Goal: Task Accomplishment & Management: Complete application form

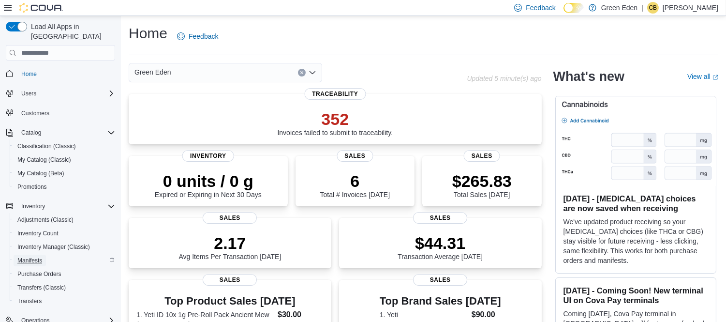
click at [36, 256] on span "Manifests" at bounding box center [29, 260] width 25 height 8
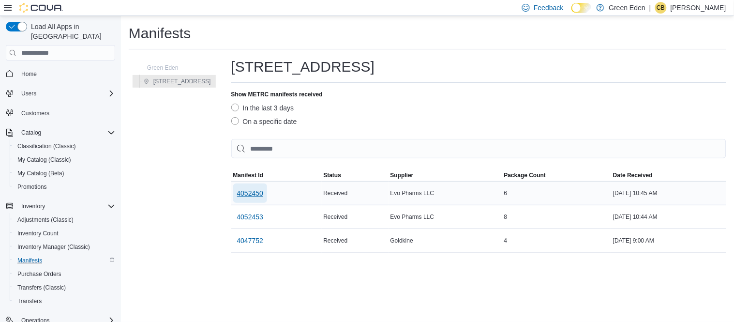
click at [261, 194] on span "4052450" at bounding box center [250, 193] width 27 height 10
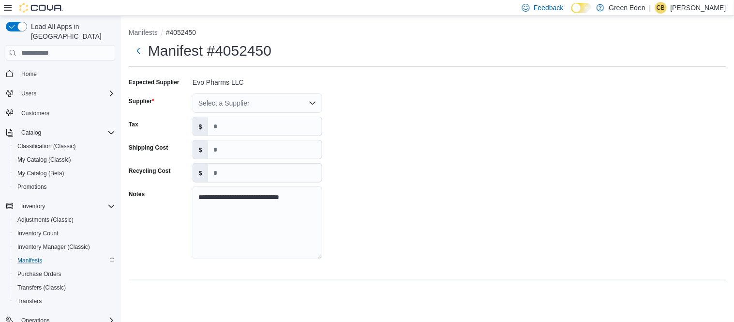
click at [246, 105] on div "Select a Supplier" at bounding box center [258, 102] width 130 height 19
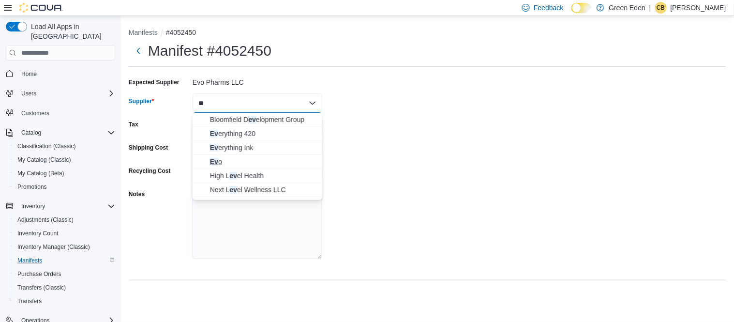
type input "**"
click at [208, 157] on span "Ev o" at bounding box center [257, 162] width 118 height 10
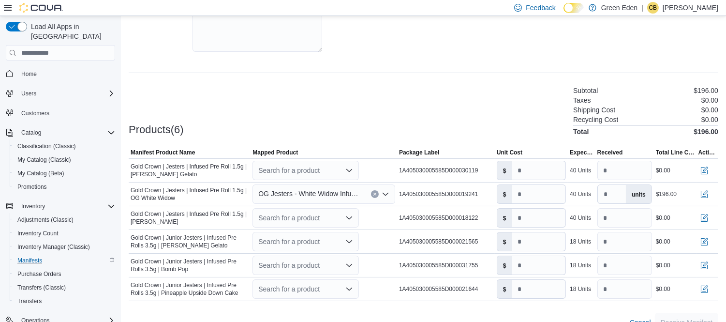
scroll to position [225, 0]
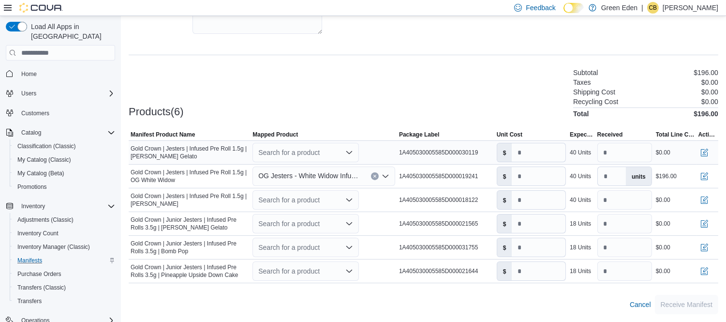
click at [314, 151] on div "Search for a product" at bounding box center [306, 152] width 106 height 19
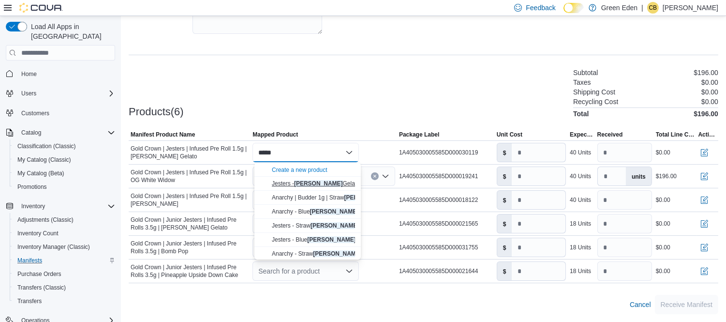
type input "*****"
click at [340, 181] on span "Jesters - Berry Gelato Infused Pre-Roll 1.5g" at bounding box center [344, 183] width 144 height 7
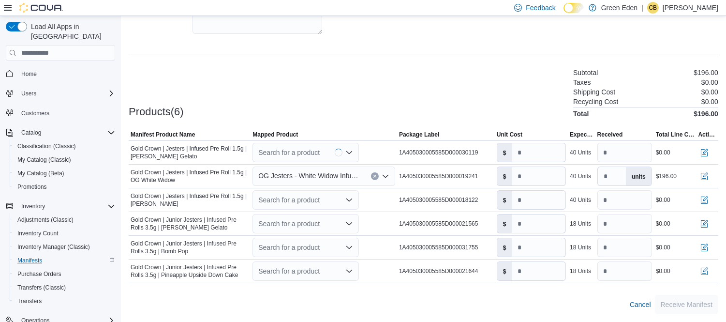
type input "***"
click at [317, 197] on div "Search for a product" at bounding box center [306, 199] width 106 height 19
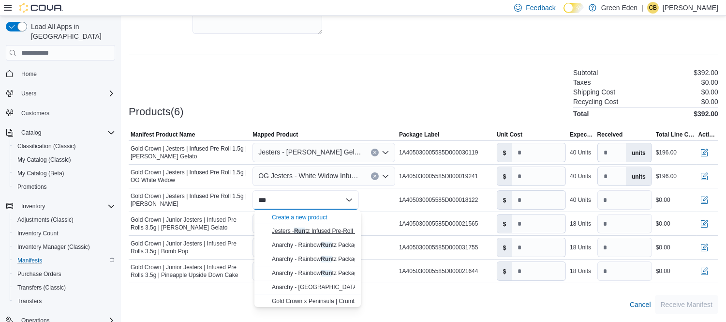
type input "***"
click at [331, 225] on button "Jesters - Run tz Infused Pre-Roll 1.5g" at bounding box center [308, 231] width 106 height 14
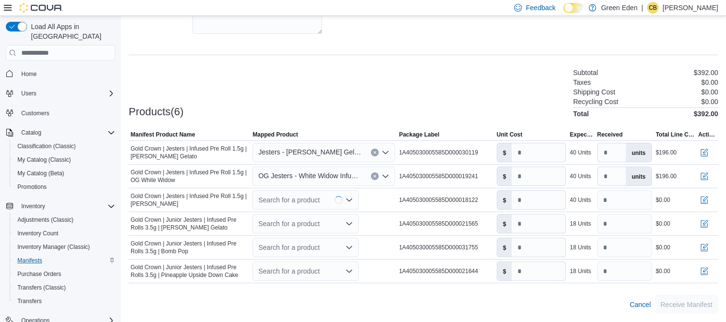
type input "*"
click at [316, 223] on div "Search for a product" at bounding box center [306, 223] width 106 height 19
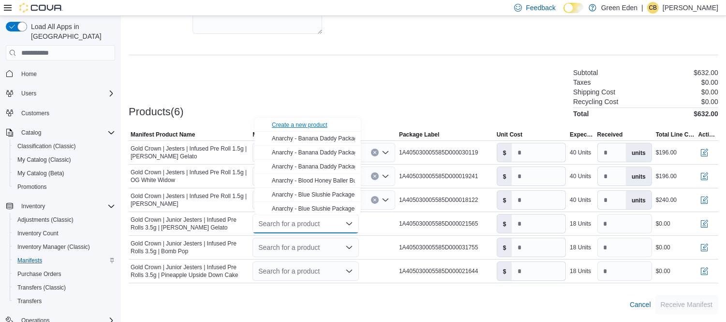
click at [311, 123] on div "Create a new product" at bounding box center [300, 125] width 56 height 8
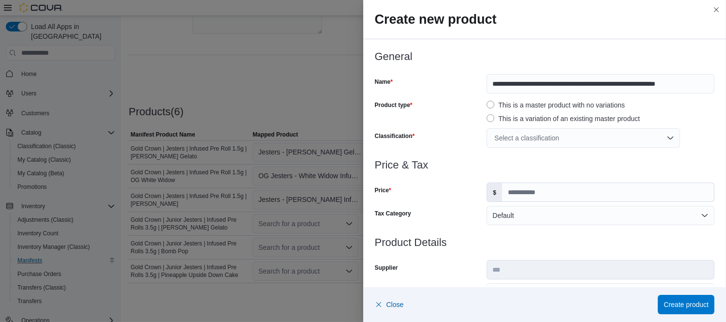
click at [548, 138] on div "Select a classification" at bounding box center [584, 137] width 194 height 19
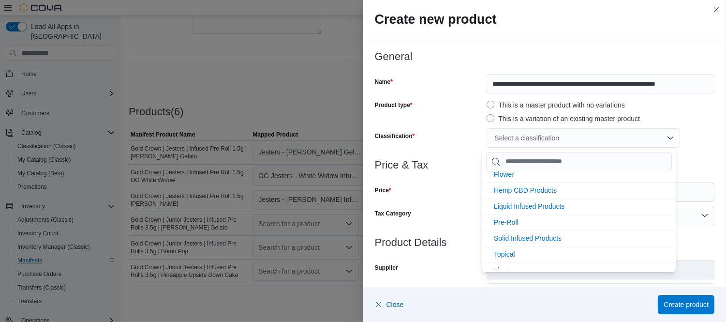
scroll to position [90, 0]
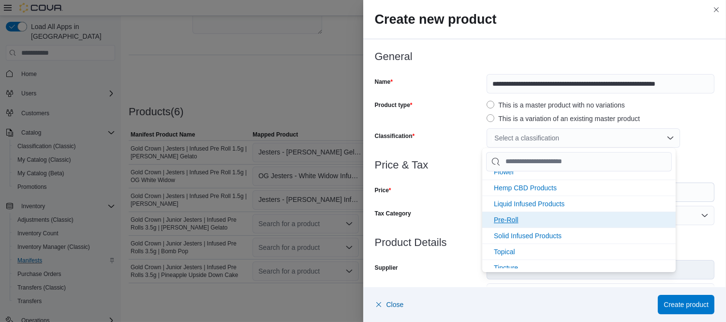
click at [511, 214] on li "Pre-Roll" at bounding box center [579, 219] width 194 height 16
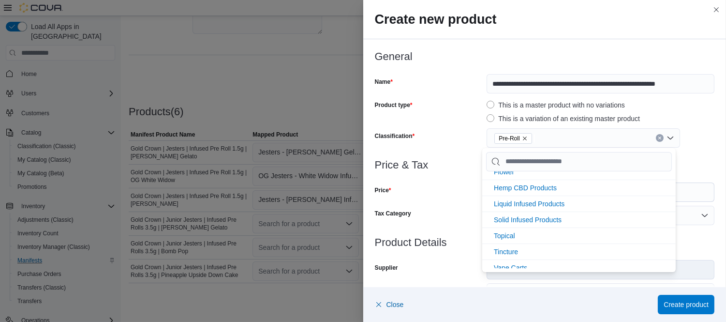
click at [449, 119] on div "Product type" at bounding box center [429, 110] width 108 height 27
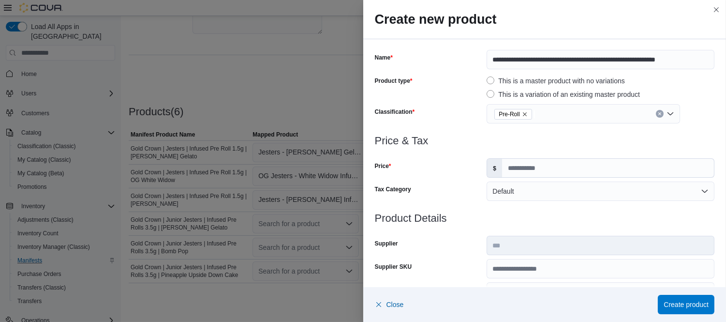
scroll to position [22, 0]
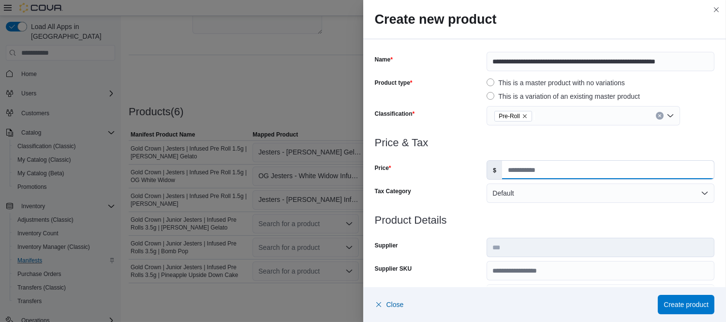
click at [559, 167] on input "Price" at bounding box center [608, 170] width 212 height 18
type input "*****"
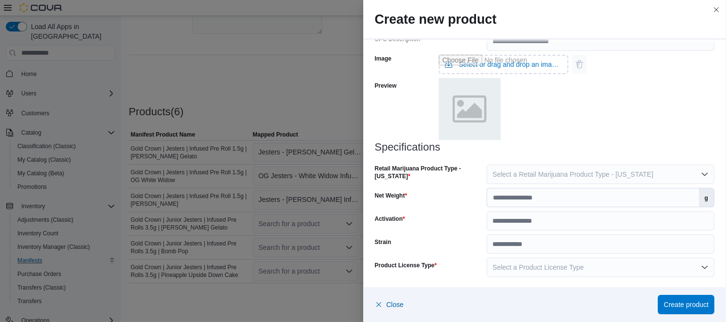
scroll to position [416, 0]
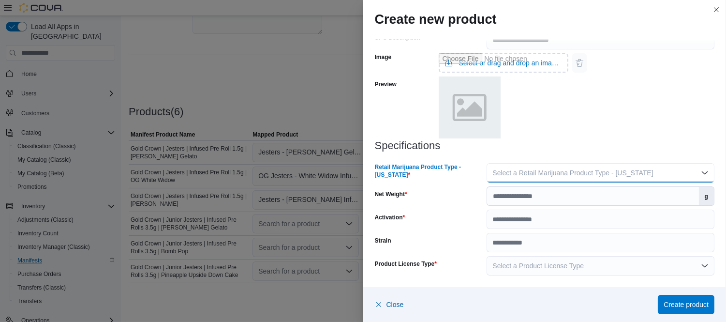
click at [605, 177] on button "Select a Retail Marijuana Product Type - [US_STATE]" at bounding box center [601, 172] width 228 height 19
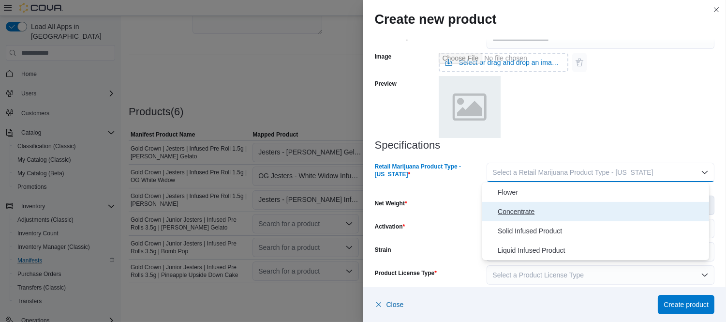
click at [534, 210] on span "Concentrate" at bounding box center [602, 212] width 208 height 12
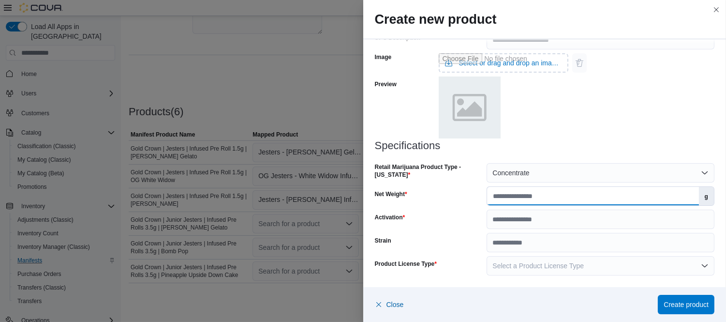
click at [519, 197] on input "Net Weight" at bounding box center [592, 196] width 211 height 18
type input "***"
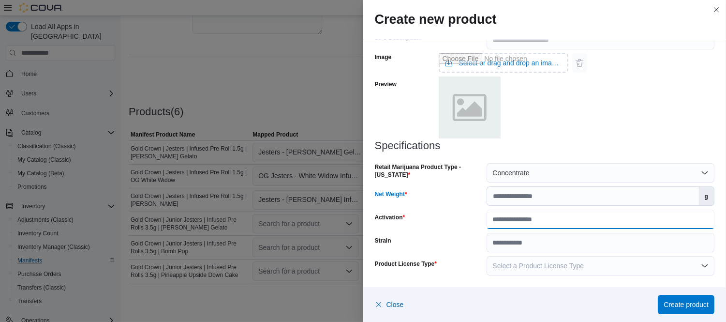
click at [528, 217] on input "Activation" at bounding box center [601, 219] width 228 height 19
type input "*********"
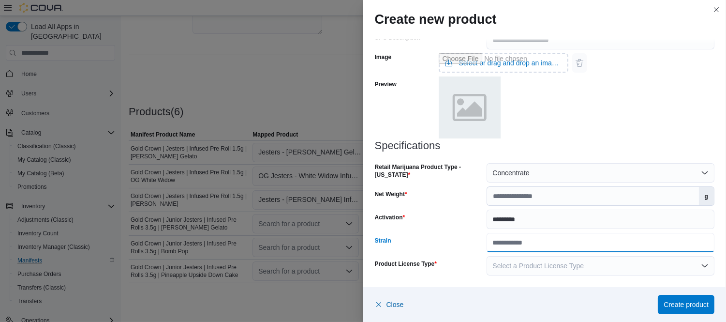
click at [560, 248] on input "Strain" at bounding box center [601, 242] width 228 height 19
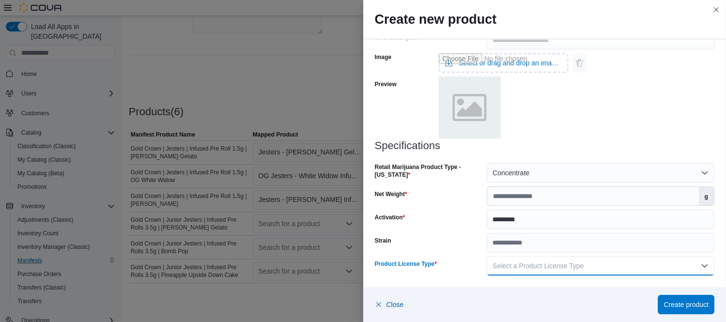
click at [532, 262] on span "Select a Product License Type" at bounding box center [538, 266] width 91 height 8
click at [515, 207] on span "Recreational" at bounding box center [602, 208] width 208 height 12
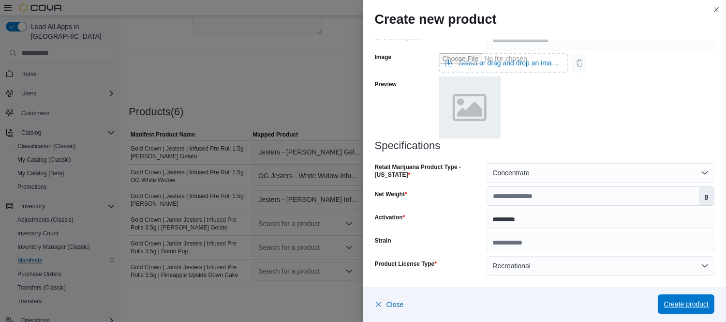
click at [679, 304] on span "Create product" at bounding box center [686, 304] width 45 height 10
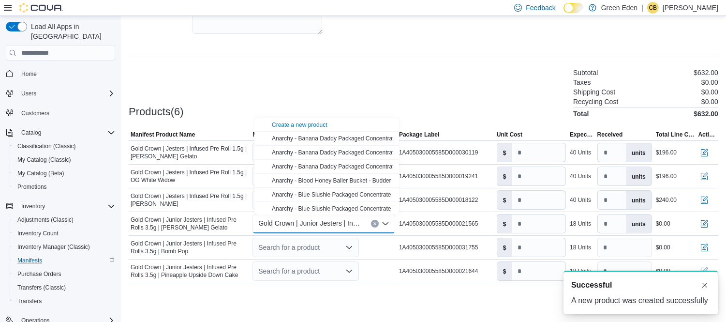
scroll to position [0, 0]
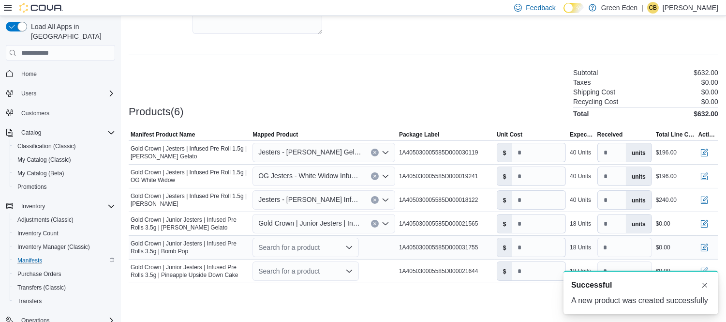
drag, startPoint x: 729, startPoint y: 239, endPoint x: 323, endPoint y: 248, distance: 406.6
click at [323, 248] on div "Search for a product" at bounding box center [306, 247] width 106 height 19
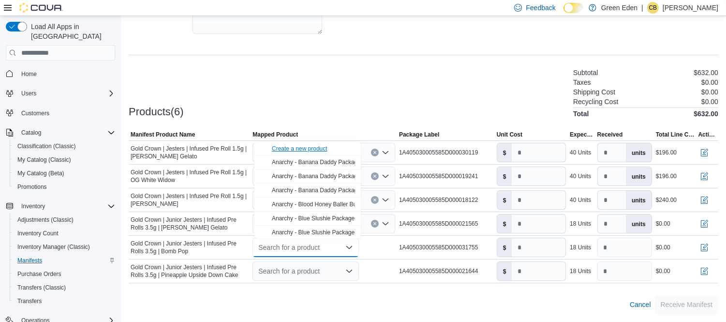
click at [311, 147] on div "Create a new product" at bounding box center [300, 149] width 56 height 8
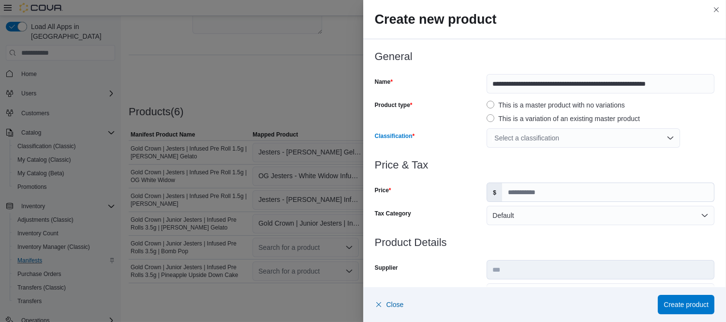
click at [520, 137] on div "Select a classification" at bounding box center [584, 137] width 194 height 19
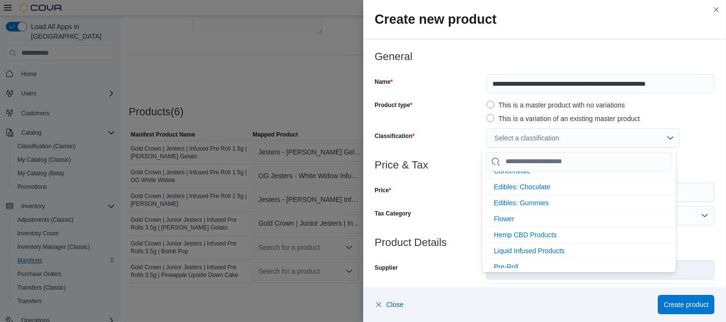
scroll to position [64, 0]
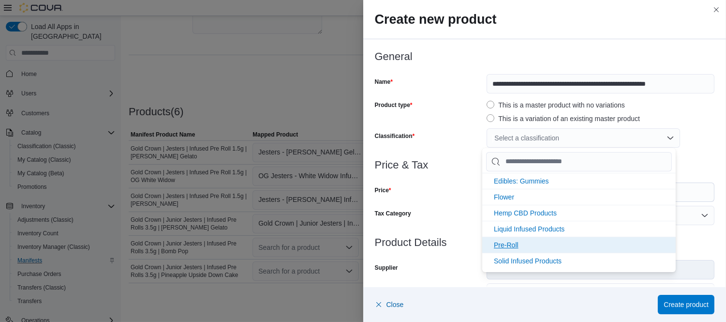
click at [507, 242] on span "Pre-Roll" at bounding box center [506, 245] width 25 height 8
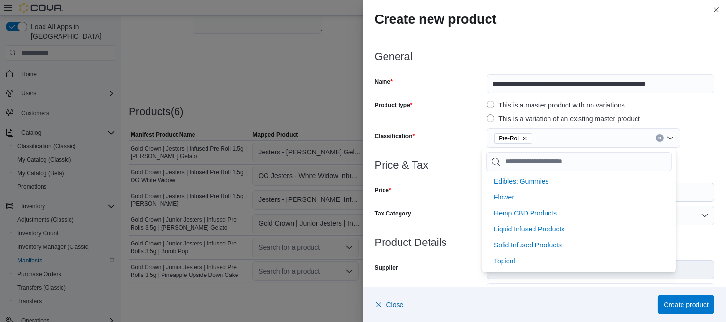
click at [458, 155] on div at bounding box center [545, 154] width 340 height 12
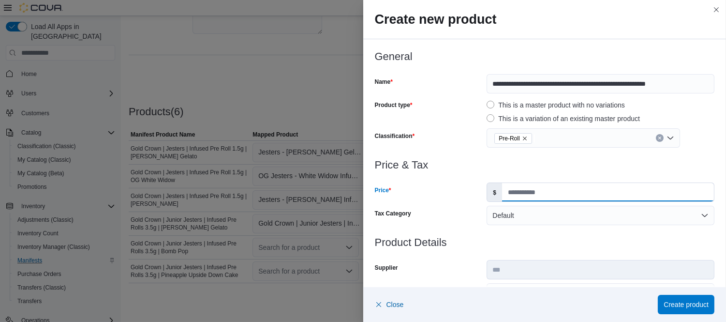
click at [518, 194] on input "Price" at bounding box center [608, 192] width 212 height 18
type input "*****"
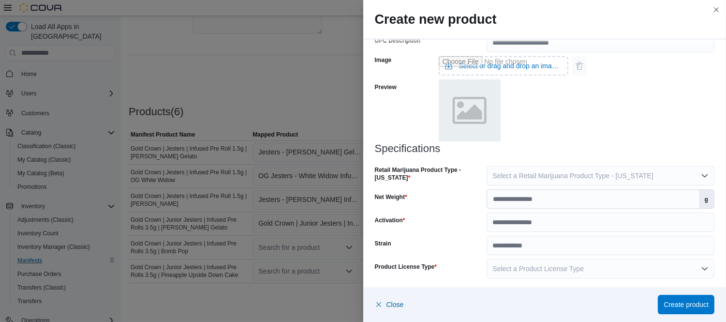
scroll to position [416, 0]
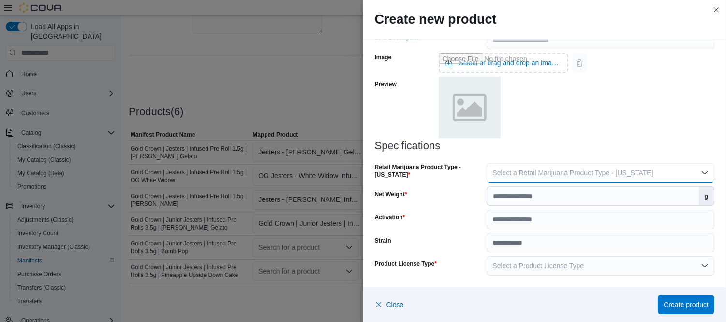
click at [534, 171] on span "Select a Retail Marijuana Product Type - [US_STATE]" at bounding box center [573, 173] width 161 height 8
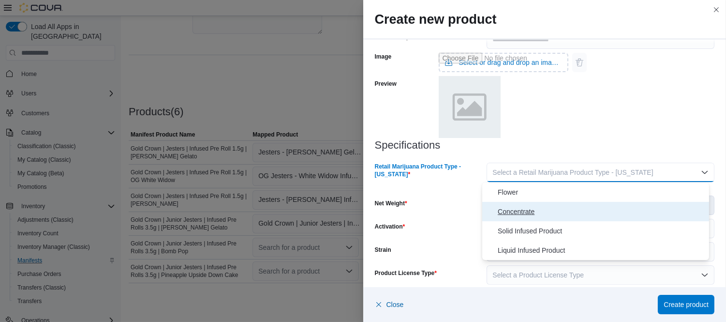
click at [532, 211] on span "Concentrate" at bounding box center [602, 212] width 208 height 12
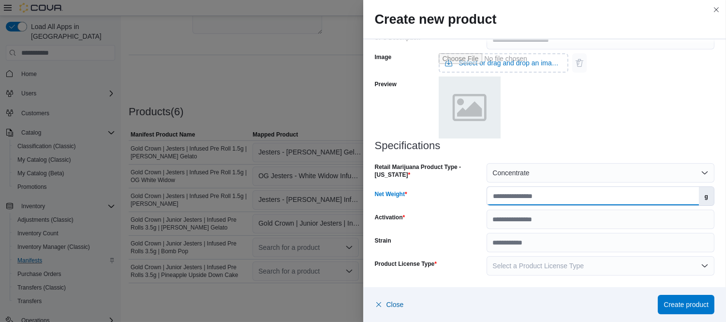
click at [516, 195] on input "Net Weight" at bounding box center [592, 196] width 211 height 18
type input "***"
click at [521, 218] on input "Activation" at bounding box center [601, 219] width 228 height 19
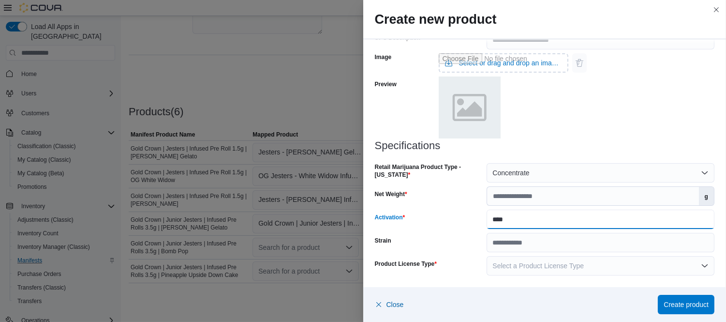
type input "*********"
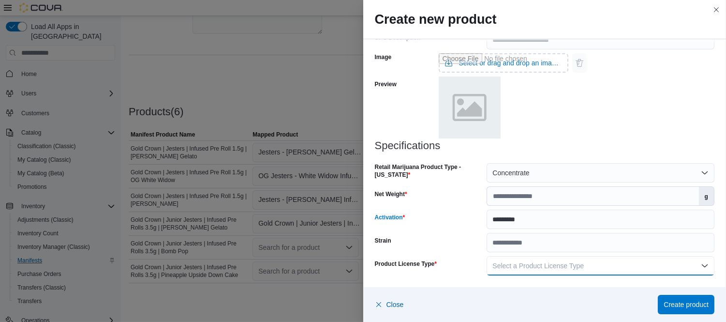
click at [557, 263] on span "Select a Product License Type" at bounding box center [538, 266] width 91 height 8
click at [528, 206] on span "Recreational" at bounding box center [602, 208] width 208 height 12
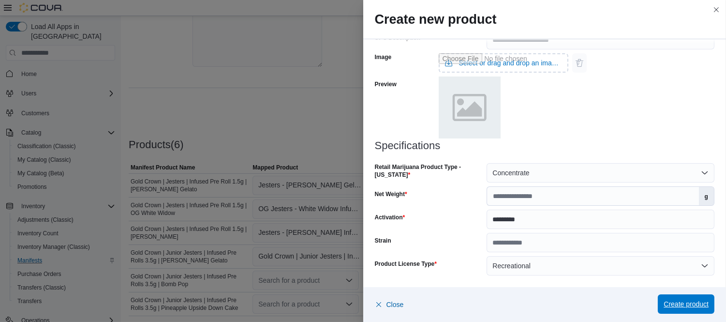
click at [686, 302] on span "Create product" at bounding box center [686, 304] width 45 height 10
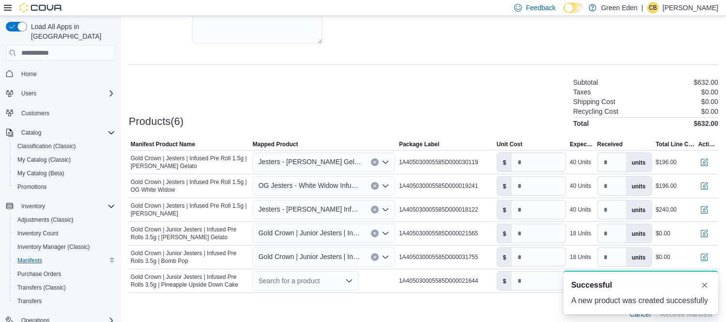
scroll to position [225, 0]
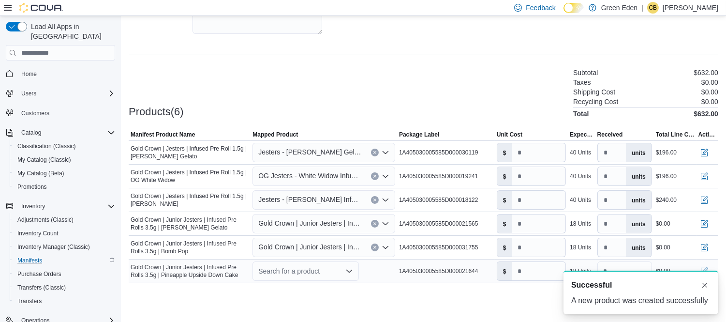
click at [328, 271] on div "Search for a product" at bounding box center [306, 270] width 106 height 19
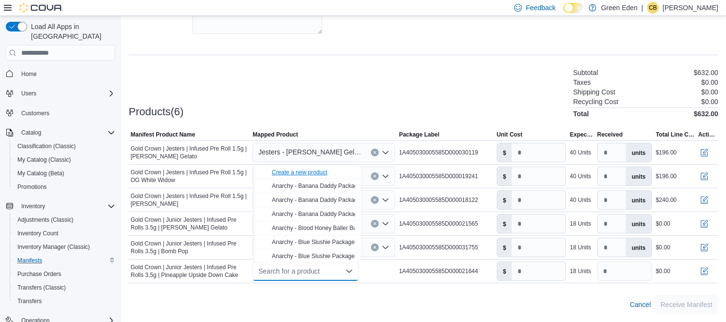
click at [312, 168] on div "Create a new product" at bounding box center [300, 172] width 56 height 8
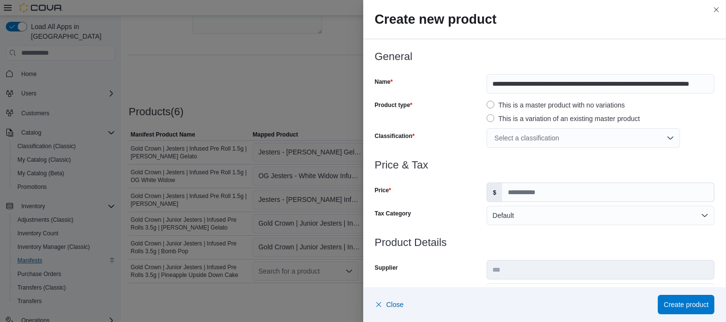
click at [584, 135] on div "Select a classification" at bounding box center [584, 137] width 194 height 19
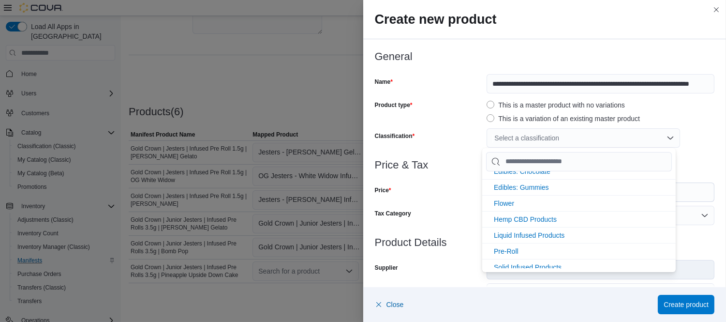
scroll to position [63, 0]
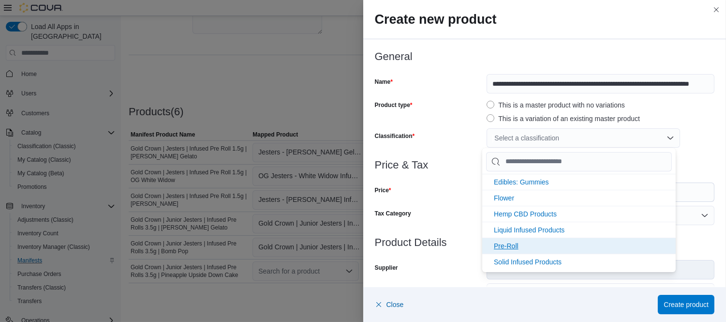
click at [511, 243] on span "Pre-Roll" at bounding box center [506, 246] width 25 height 8
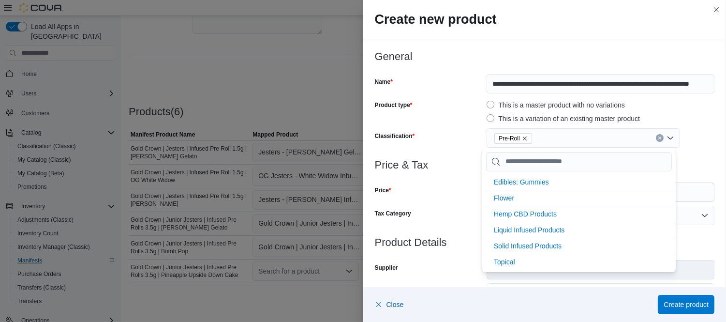
click at [451, 171] on div at bounding box center [545, 177] width 340 height 12
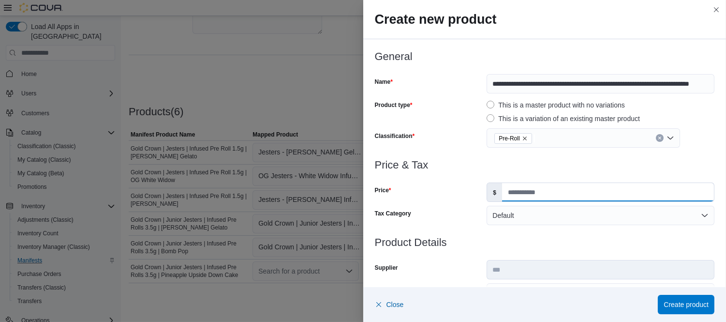
click at [518, 192] on input "Price" at bounding box center [608, 192] width 212 height 18
type input "*****"
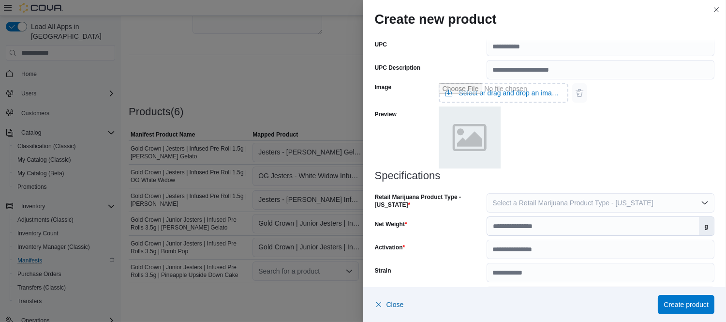
scroll to position [416, 0]
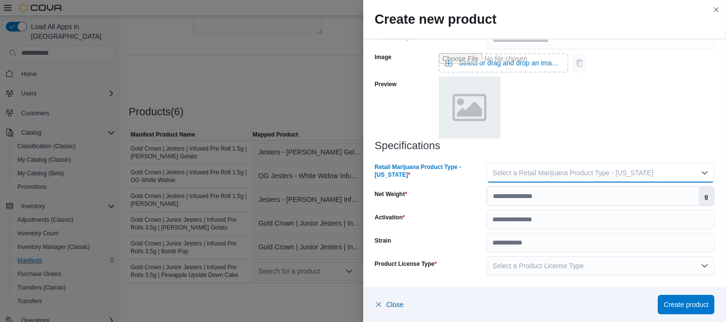
click at [619, 173] on span "Select a Retail Marijuana Product Type - [US_STATE]" at bounding box center [573, 173] width 161 height 8
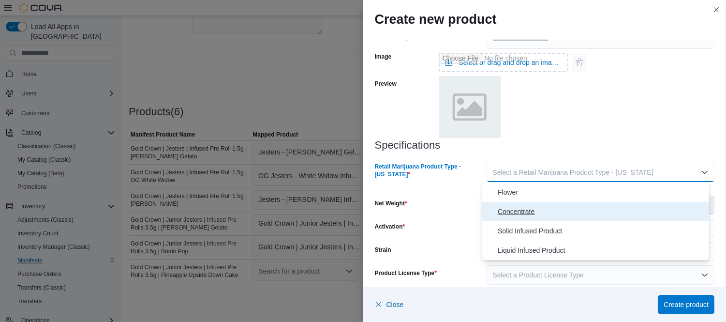
click at [530, 210] on span "Concentrate" at bounding box center [602, 212] width 208 height 12
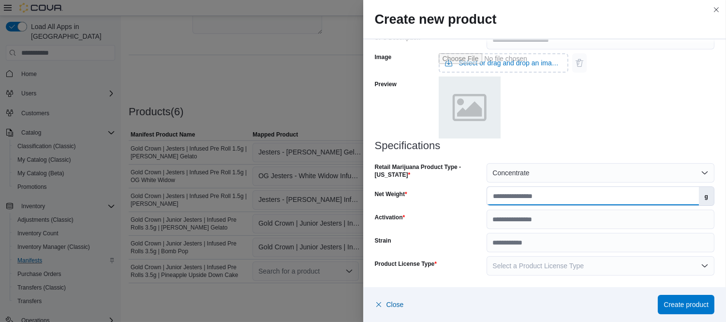
click at [515, 196] on input "Net Weight" at bounding box center [592, 196] width 211 height 18
type input "***"
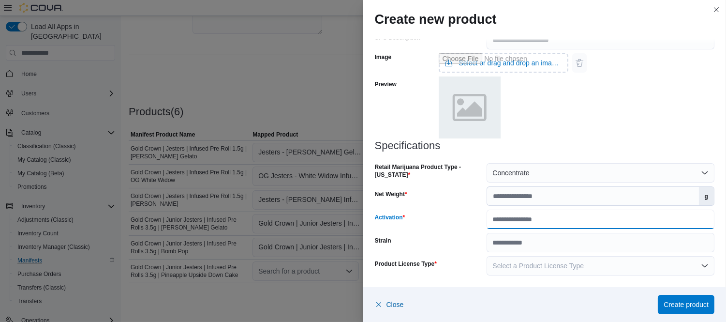
click at [523, 223] on input "Activation" at bounding box center [601, 219] width 228 height 19
type input "*********"
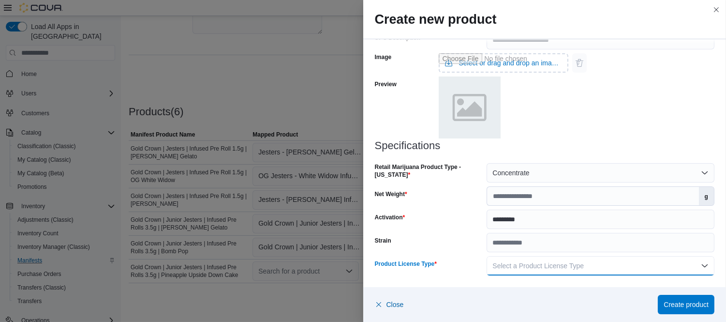
click at [584, 265] on button "Select a Product License Type" at bounding box center [601, 265] width 228 height 19
click at [525, 203] on span "Recreational" at bounding box center [602, 208] width 208 height 12
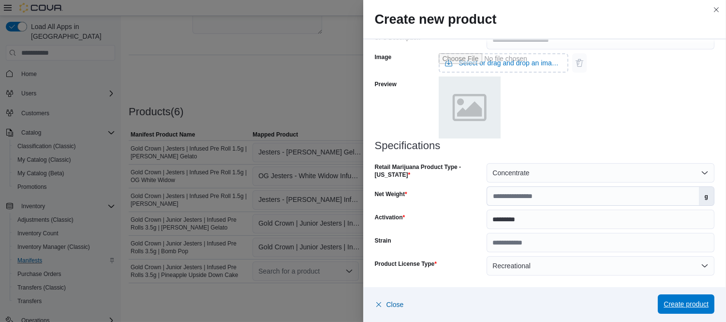
click at [688, 306] on span "Create product" at bounding box center [686, 304] width 45 height 10
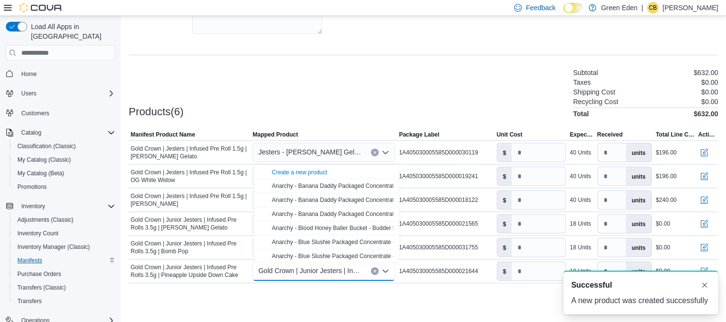
scroll to position [0, 0]
click at [533, 225] on input "number" at bounding box center [539, 223] width 54 height 18
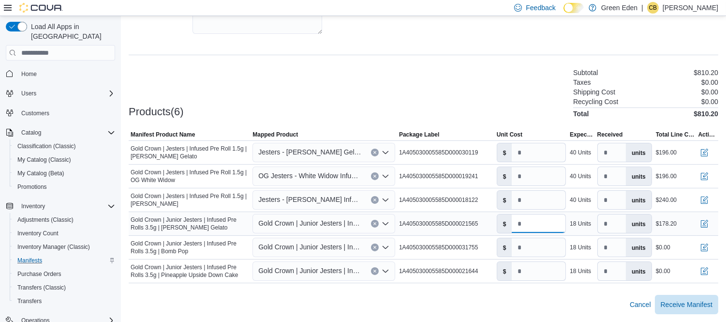
type input "***"
click at [591, 221] on div "18 Units" at bounding box center [580, 224] width 21 height 8
click at [540, 247] on input "number" at bounding box center [539, 247] width 54 height 18
type input "****"
click at [584, 247] on div "18 Units" at bounding box center [580, 247] width 21 height 8
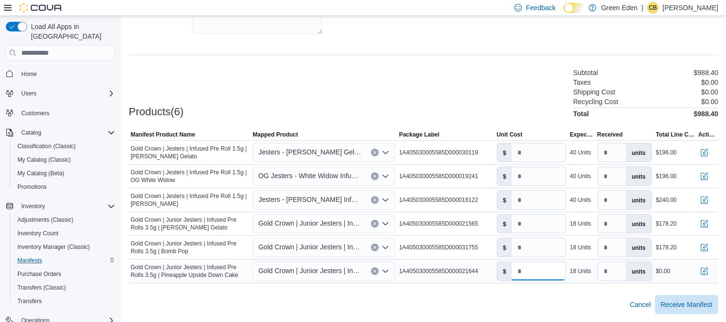
click at [538, 272] on input "number" at bounding box center [539, 271] width 54 height 18
type input "****"
click at [586, 272] on div "18 Units" at bounding box center [580, 271] width 21 height 8
click at [538, 200] on input "*" at bounding box center [539, 200] width 54 height 18
click at [526, 200] on input "****" at bounding box center [539, 200] width 54 height 18
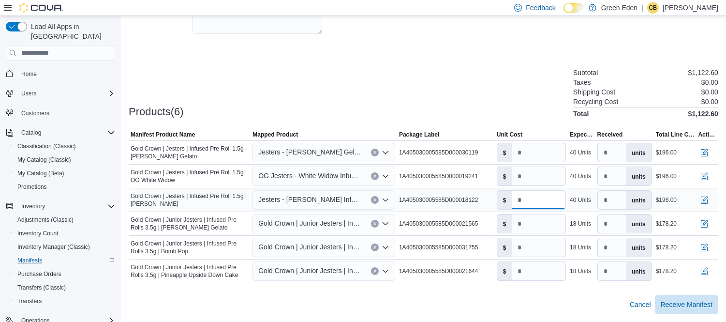
type input "***"
click at [582, 199] on div "40 Units" at bounding box center [580, 200] width 21 height 8
click at [706, 301] on span "Receive Manifest" at bounding box center [687, 304] width 52 height 10
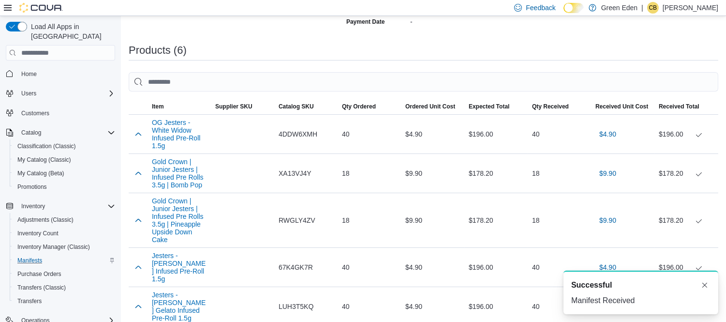
scroll to position [361, 0]
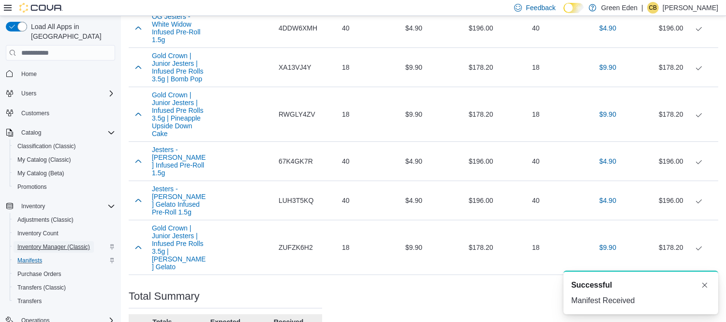
click at [45, 241] on span "Inventory Manager (Classic)" at bounding box center [53, 247] width 73 height 12
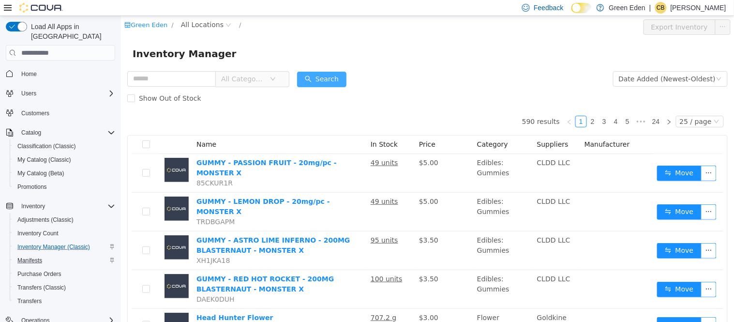
click at [337, 80] on button "Search" at bounding box center [321, 79] width 49 height 15
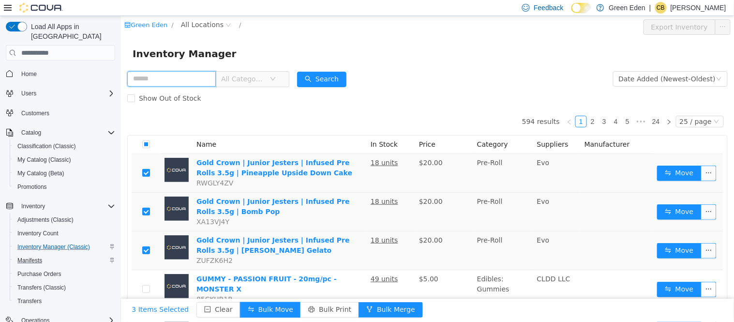
click at [201, 76] on input "text" at bounding box center [171, 78] width 89 height 15
type input "*****"
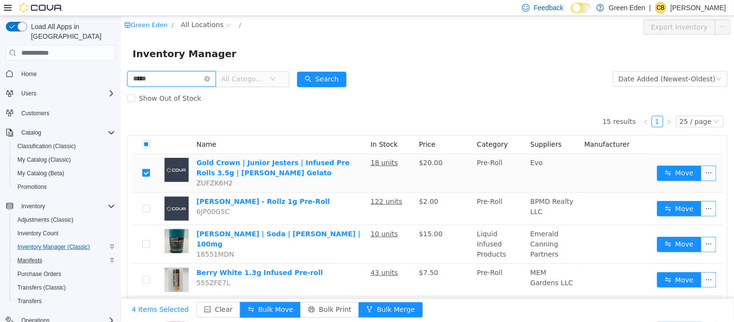
drag, startPoint x: 158, startPoint y: 77, endPoint x: 228, endPoint y: 99, distance: 73.5
click at [120, 83] on html "Green Eden / All Locations / Export Inventory Inventory Manager ***** All Categ…" at bounding box center [426, 169] width 613 height 306
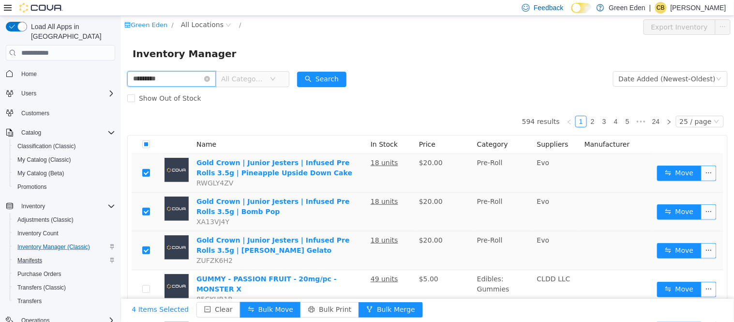
type input "**********"
click at [343, 79] on button "Search" at bounding box center [321, 79] width 49 height 15
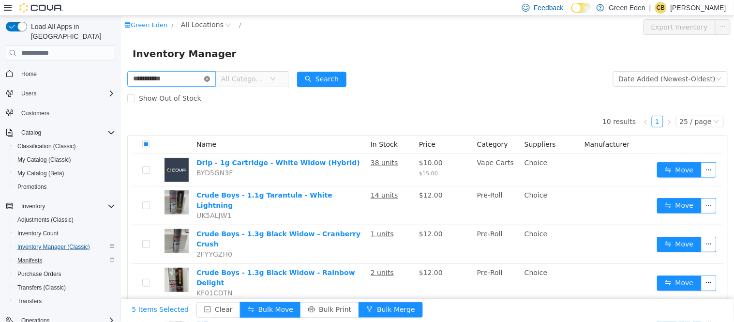
click at [210, 77] on icon "icon: close-circle" at bounding box center [207, 79] width 6 height 6
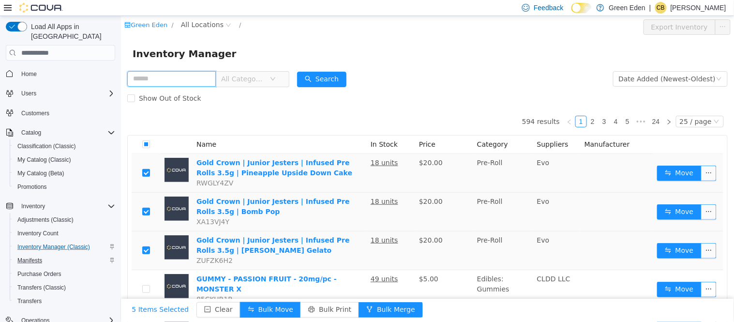
click at [195, 79] on input "text" at bounding box center [171, 78] width 89 height 15
type input "*****"
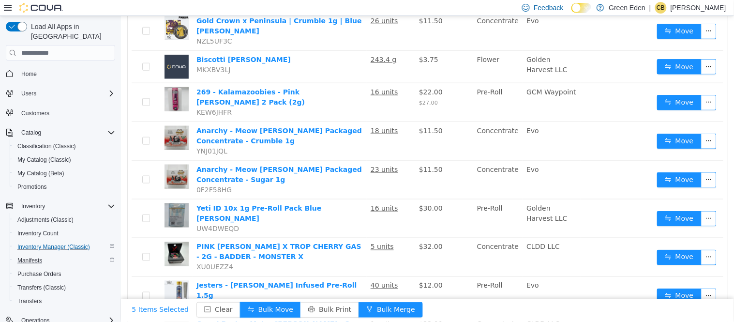
scroll to position [313, 0]
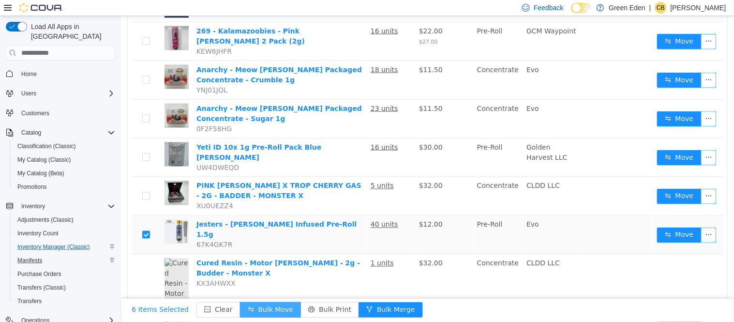
click at [256, 311] on button "Bulk Move" at bounding box center [270, 309] width 61 height 15
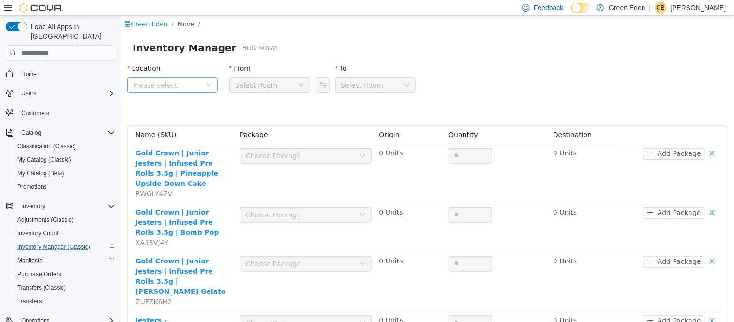
click at [177, 81] on span "Please select" at bounding box center [167, 85] width 68 height 10
click at [206, 138] on span "[STREET_ADDRESS]" at bounding box center [184, 139] width 67 height 8
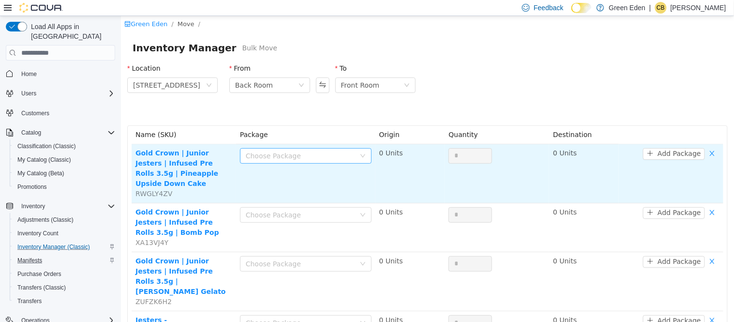
click at [252, 155] on div "Choose Package" at bounding box center [299, 156] width 109 height 10
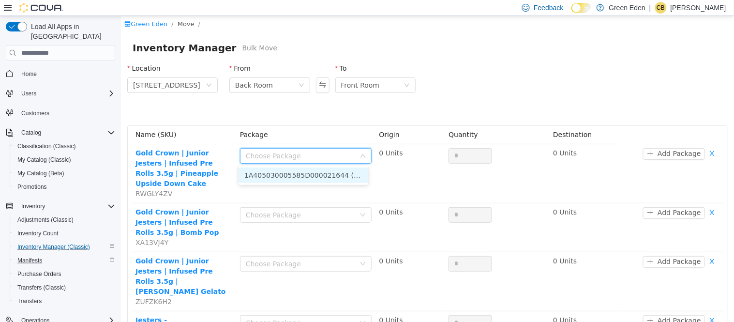
click at [267, 177] on li "1A405030005585D000021644 (18 Units)" at bounding box center [303, 174] width 130 height 15
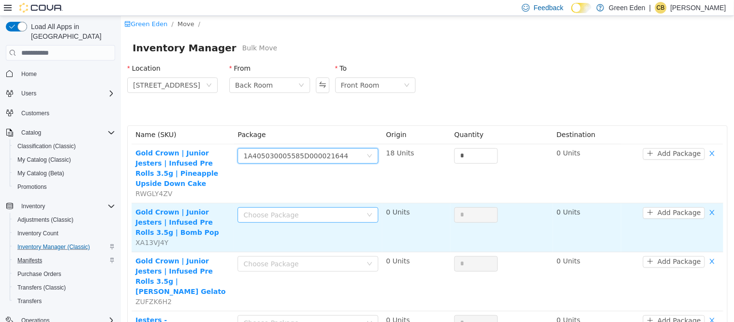
click at [279, 210] on div "Choose Package" at bounding box center [302, 215] width 119 height 10
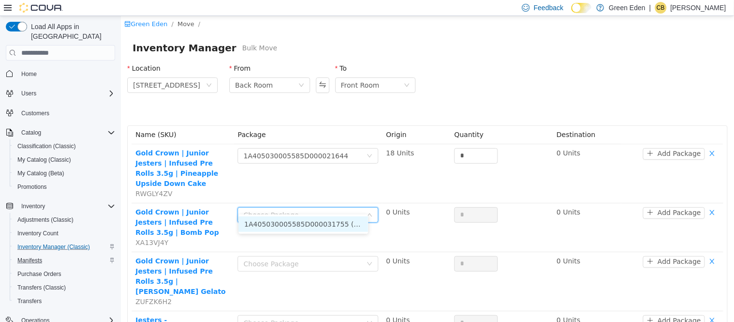
click at [291, 223] on li "1A405030005585D000031755 (18 Units)" at bounding box center [303, 223] width 130 height 15
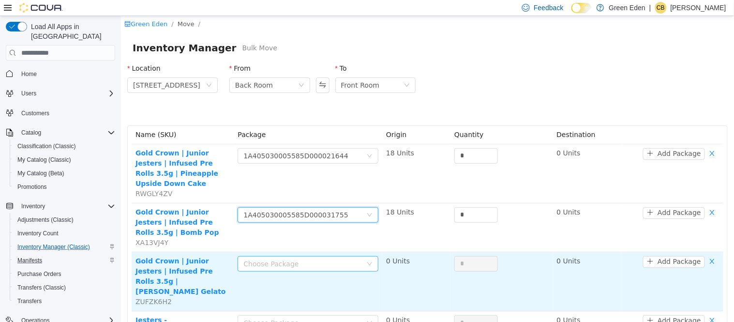
click at [297, 259] on div "Choose Package" at bounding box center [302, 264] width 119 height 10
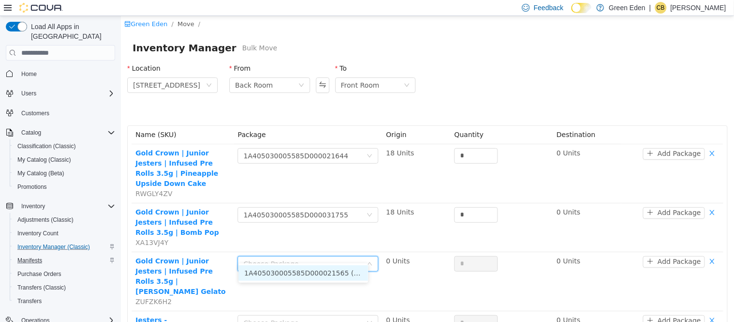
click at [304, 271] on li "1A405030005585D000021565 (18 Units)" at bounding box center [303, 272] width 130 height 15
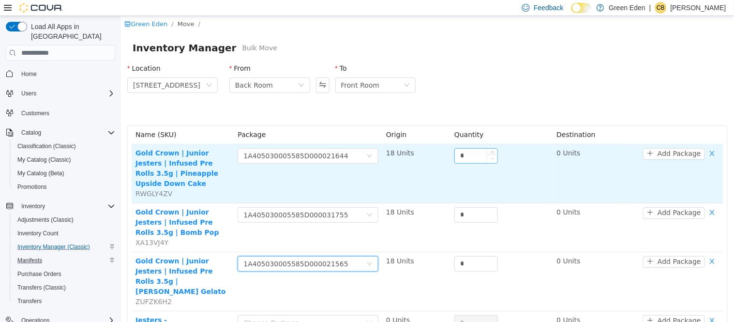
click at [487, 155] on span "Decrease Value" at bounding box center [492, 158] width 10 height 9
click at [466, 154] on input "*" at bounding box center [475, 156] width 43 height 15
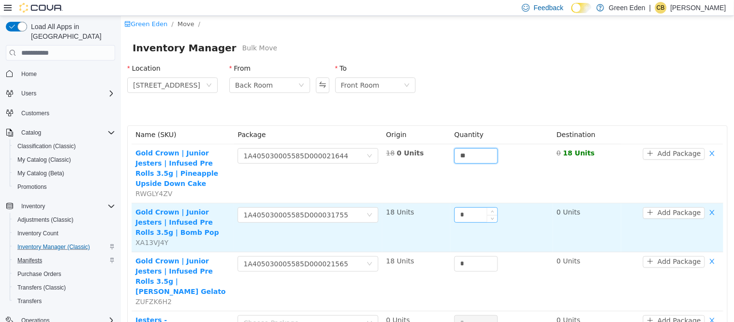
type input "**"
click at [471, 208] on input "*" at bounding box center [475, 215] width 43 height 15
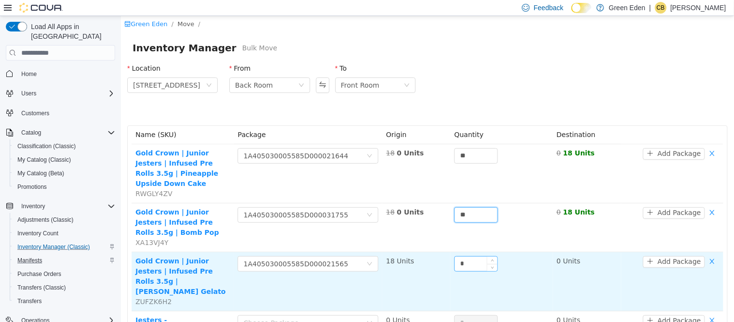
type input "**"
click at [457, 256] on input "*" at bounding box center [475, 263] width 43 height 15
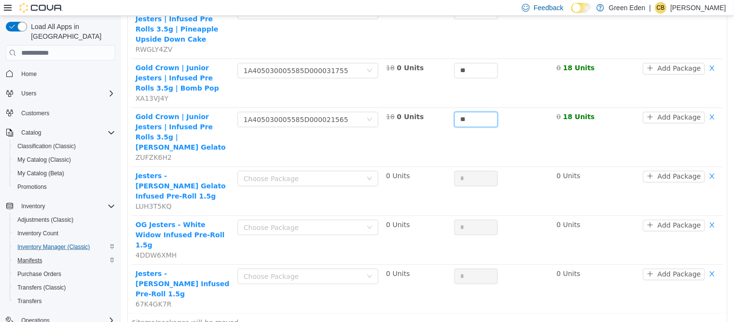
scroll to position [146, 0]
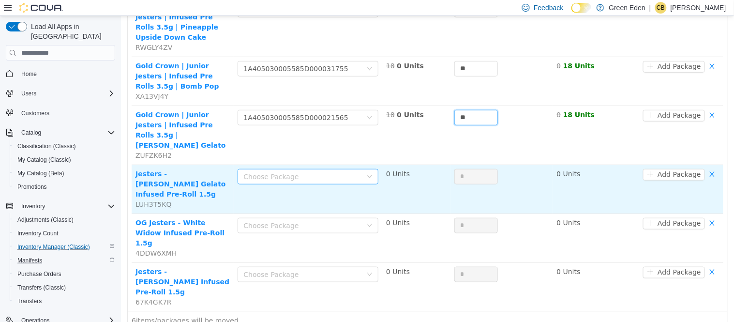
click at [310, 172] on div "Choose Package" at bounding box center [302, 177] width 119 height 10
type input "**"
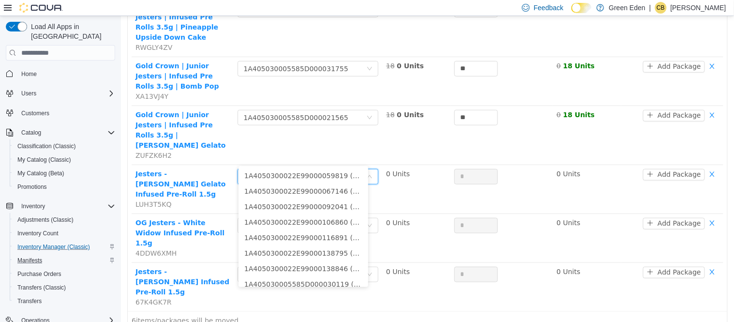
scroll to position [6, 0]
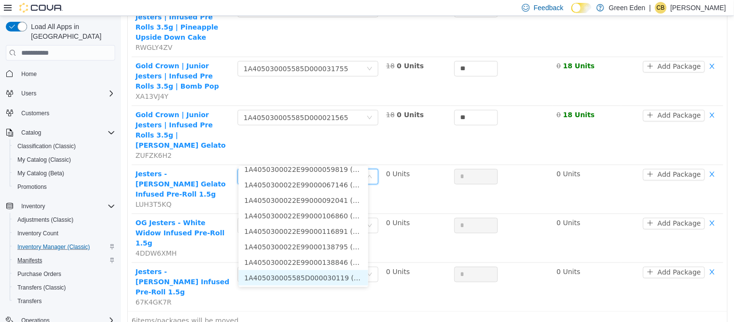
click at [348, 276] on li "1A405030005585D000030119 (40 Units)" at bounding box center [303, 277] width 130 height 15
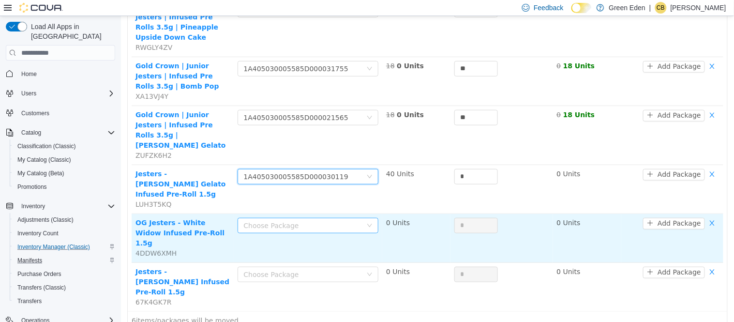
click at [329, 221] on div "Choose Package" at bounding box center [302, 226] width 119 height 10
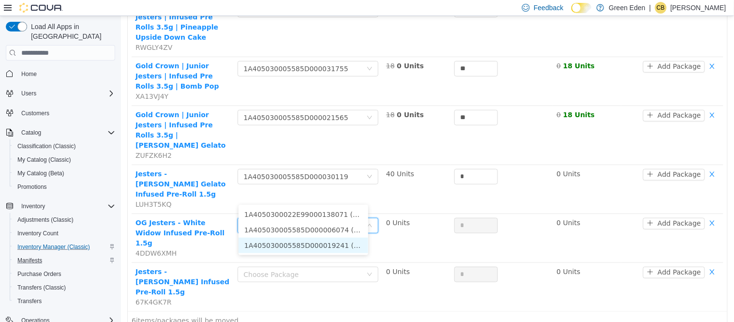
click at [348, 242] on li "1A405030005585D000019241 (40 Units)" at bounding box center [303, 245] width 130 height 15
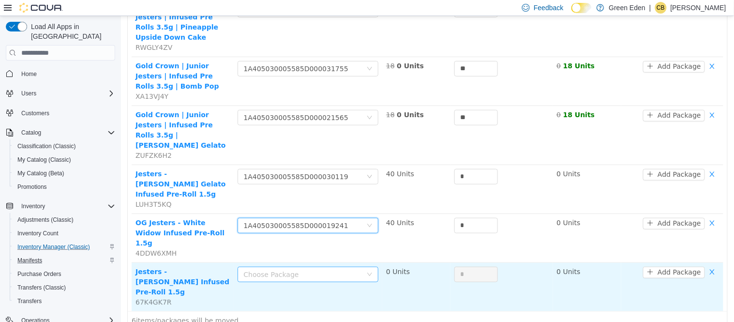
click at [344, 270] on div "Choose Package" at bounding box center [302, 275] width 119 height 10
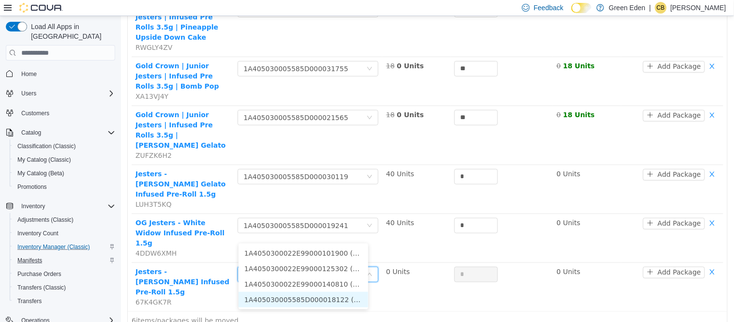
click at [354, 299] on li "1A405030005585D000018122 (40 Units)" at bounding box center [303, 299] width 130 height 15
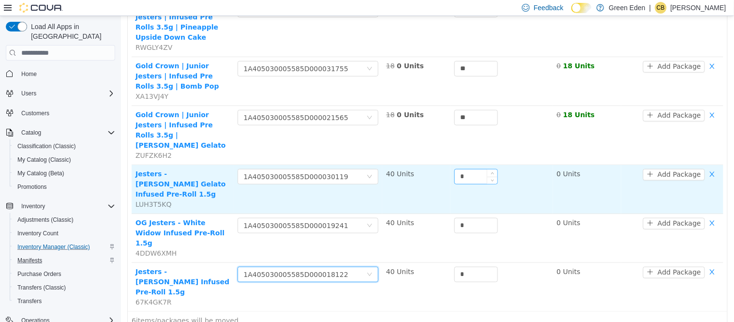
click at [454, 169] on input "*" at bounding box center [475, 176] width 43 height 15
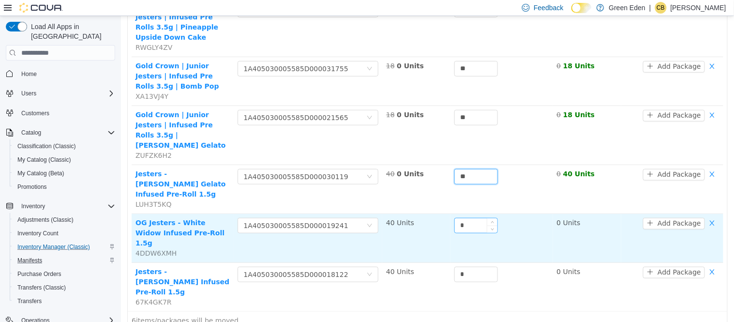
type input "**"
click at [454, 218] on input "*" at bounding box center [475, 225] width 43 height 15
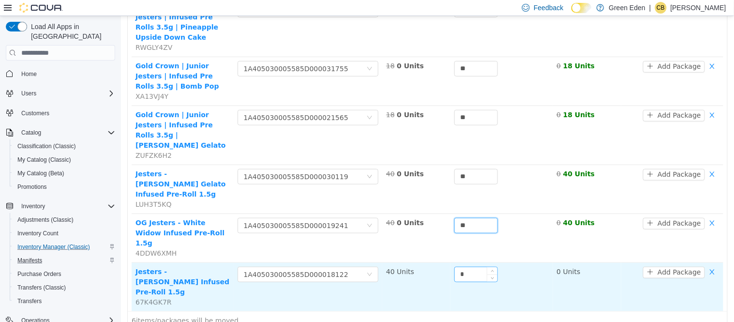
type input "**"
click at [454, 267] on input "*" at bounding box center [475, 274] width 43 height 15
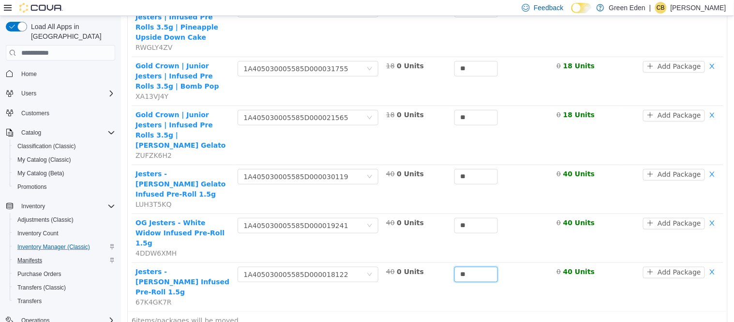
type input "**"
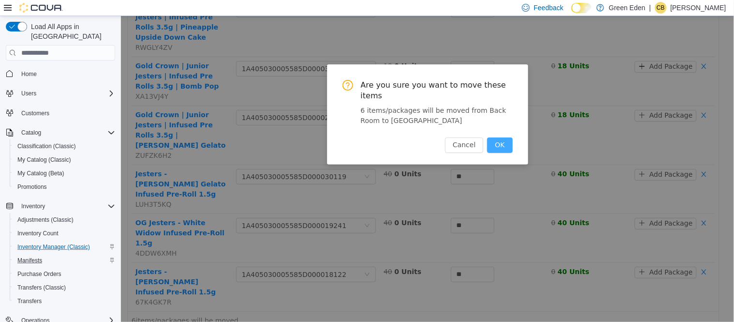
click at [501, 137] on button "OK" at bounding box center [499, 144] width 25 height 15
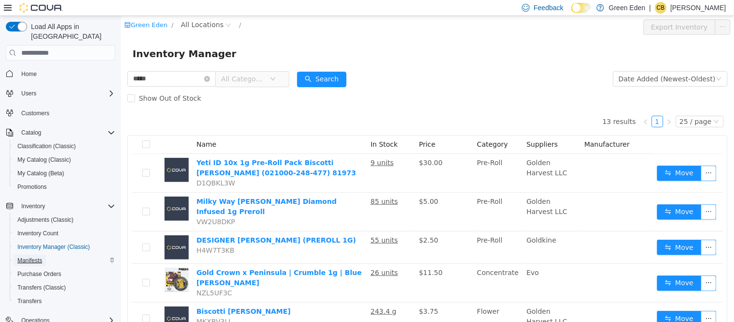
click at [40, 255] on span "Manifests" at bounding box center [29, 261] width 25 height 12
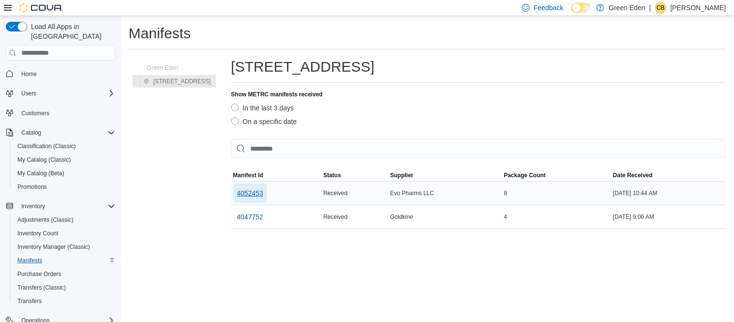
click at [254, 196] on span "4052453" at bounding box center [250, 193] width 27 height 10
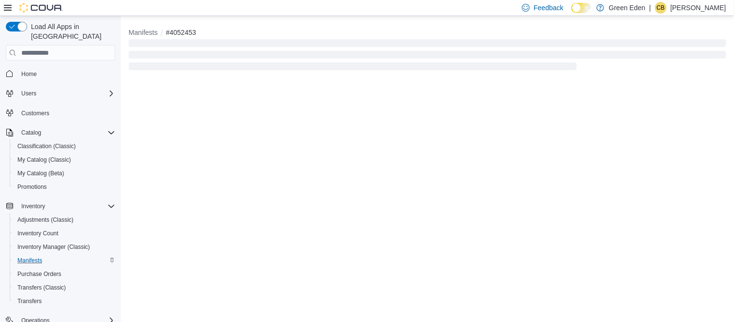
click at [254, 196] on div "Manifests #4052453" at bounding box center [427, 169] width 613 height 306
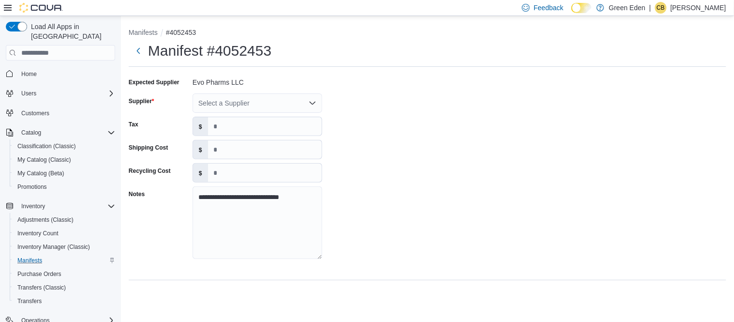
click at [240, 104] on div "Select a Supplier" at bounding box center [258, 102] width 130 height 19
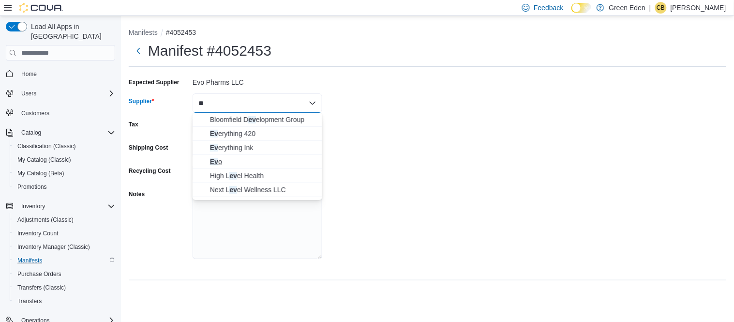
type input "**"
click at [219, 158] on span "Ev o" at bounding box center [263, 162] width 106 height 10
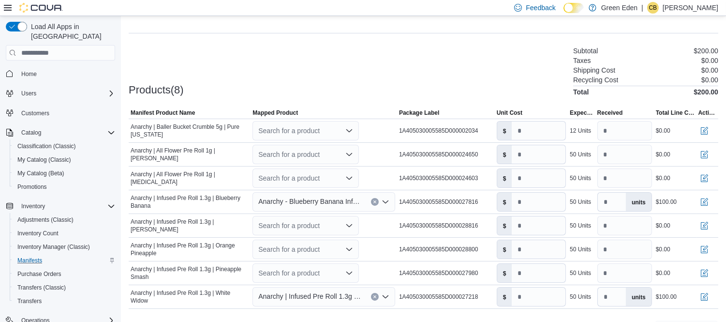
scroll to position [273, 0]
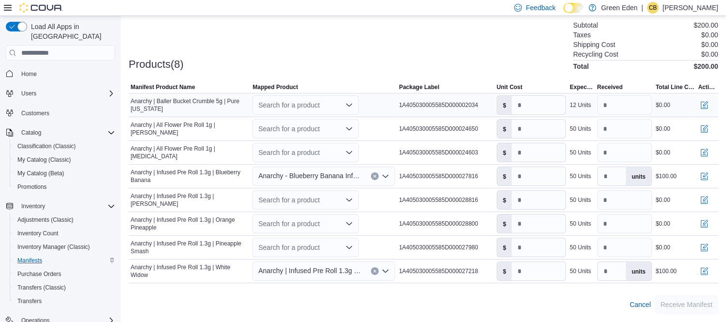
click at [302, 104] on div "Search for a product" at bounding box center [306, 104] width 106 height 19
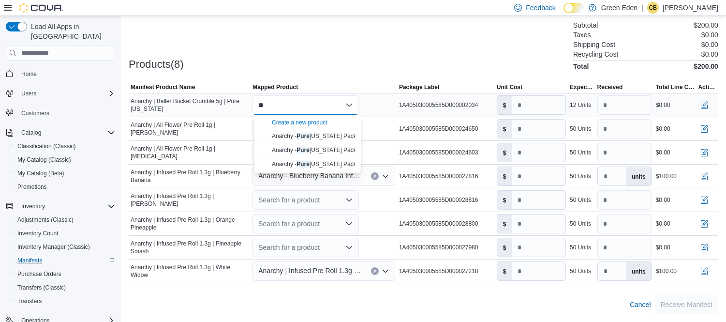
type input "*"
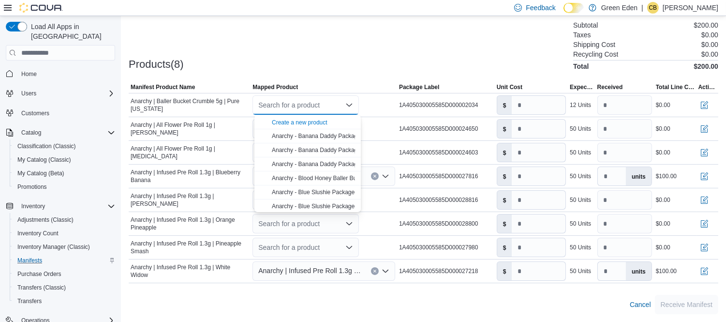
click at [339, 55] on div "Products(8) Subtotal $200.00 Taxes $0.00 Shipping Cost $0.00 Recycling Cost $0.…" at bounding box center [424, 44] width 590 height 51
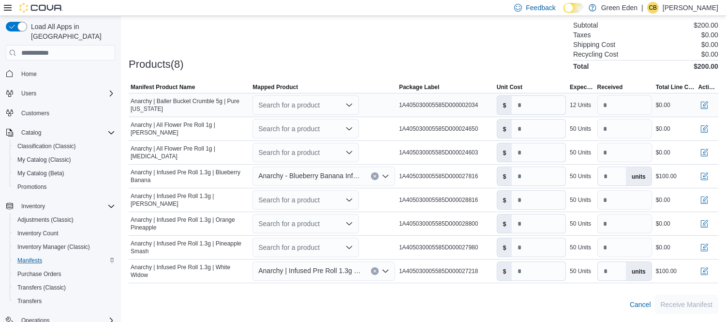
click at [270, 105] on div "Search for a product" at bounding box center [306, 104] width 106 height 19
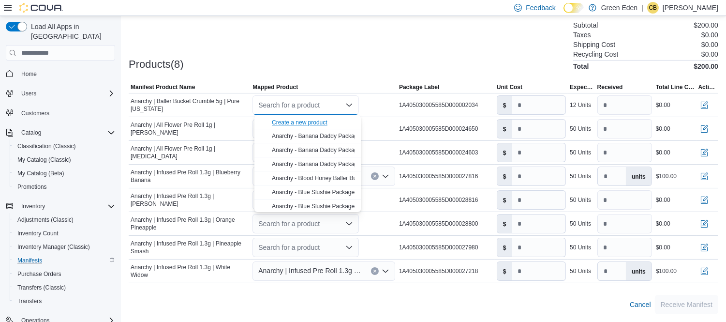
click at [294, 120] on div "Create a new product" at bounding box center [300, 123] width 56 height 8
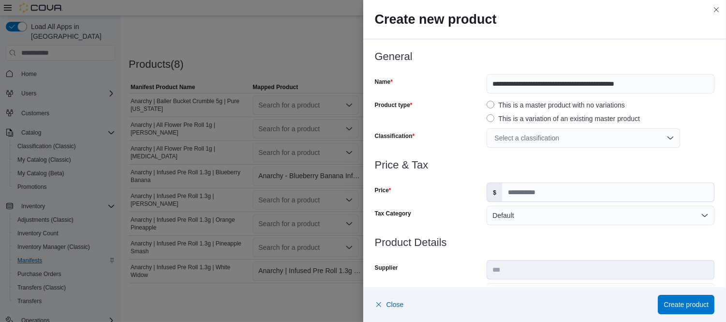
click at [543, 137] on div "Select a classification" at bounding box center [584, 137] width 194 height 19
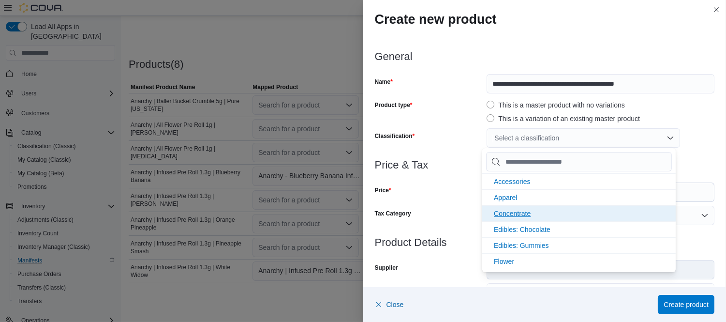
click at [525, 212] on span "Concentrate" at bounding box center [512, 214] width 37 height 8
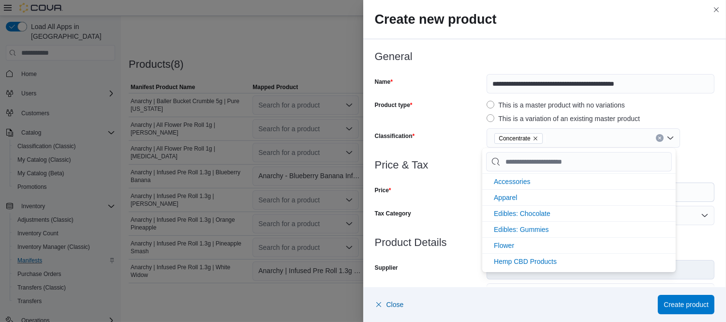
scroll to position [0, 0]
click at [452, 110] on div "Product type" at bounding box center [429, 110] width 108 height 27
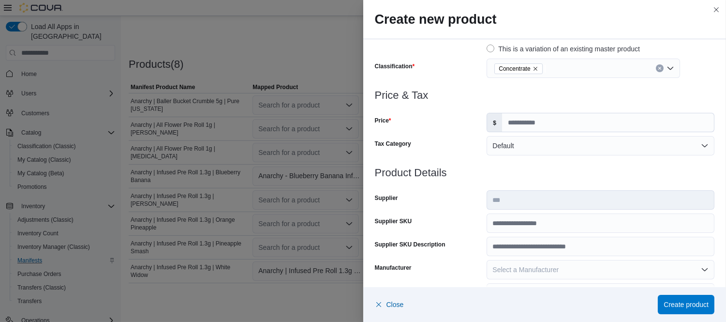
scroll to position [79, 0]
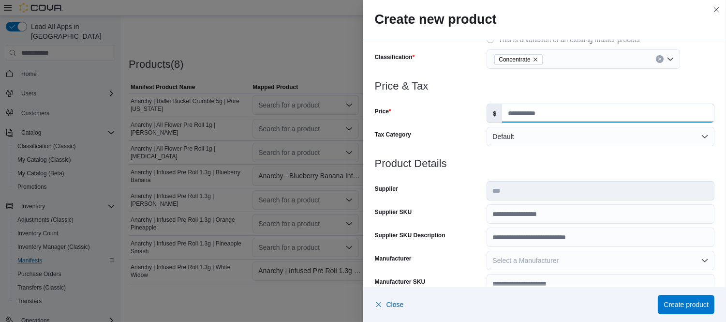
click at [564, 114] on input "Price" at bounding box center [608, 113] width 212 height 18
type input "*****"
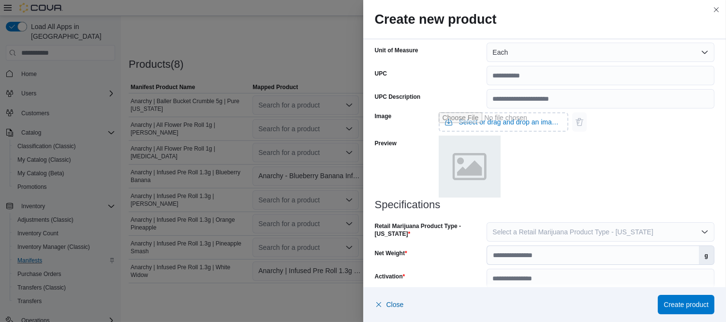
scroll to position [416, 0]
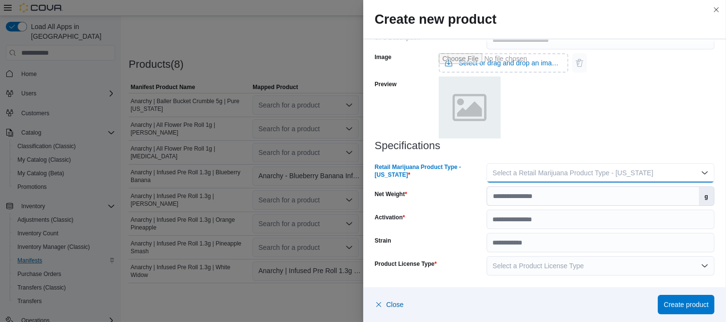
click at [609, 169] on span "Select a Retail Marijuana Product Type - [US_STATE]" at bounding box center [573, 173] width 161 height 8
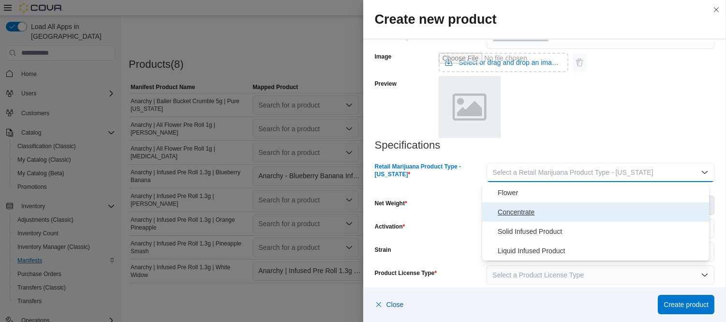
click at [527, 206] on span "Concentrate" at bounding box center [602, 212] width 208 height 12
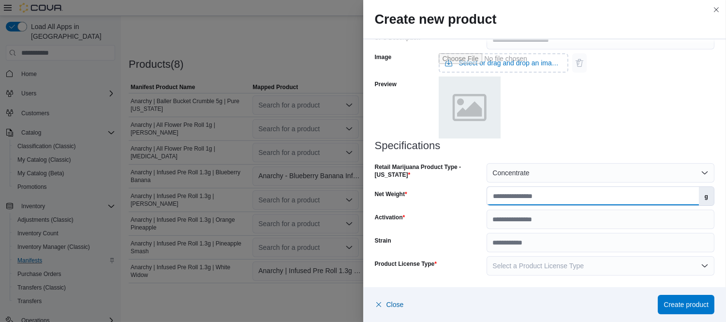
click at [523, 196] on input "Net Weight" at bounding box center [592, 196] width 211 height 18
type input "*"
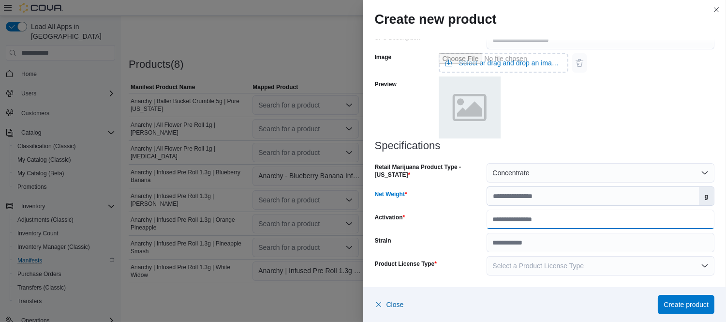
click at [531, 219] on input "Activation" at bounding box center [601, 219] width 228 height 19
type input "*********"
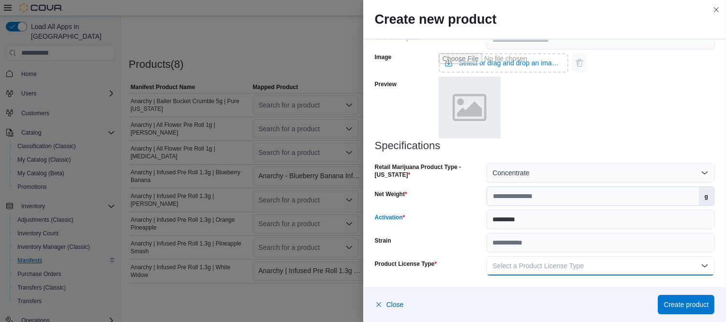
click at [560, 266] on span "Select a Product License Type" at bounding box center [538, 266] width 91 height 8
click at [529, 202] on span "Recreational" at bounding box center [602, 208] width 208 height 12
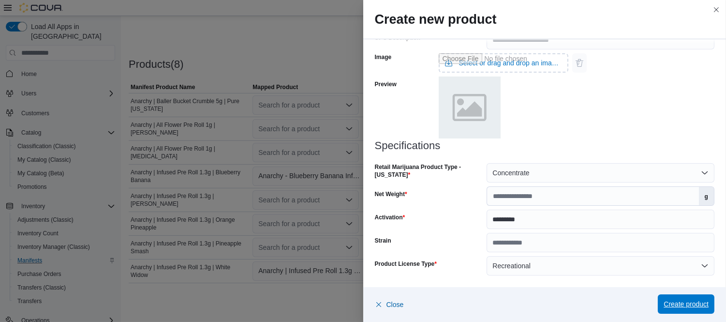
click at [683, 300] on span "Create product" at bounding box center [686, 304] width 45 height 10
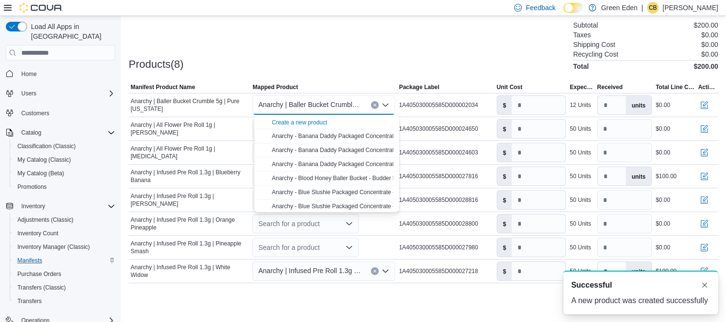
scroll to position [0, 0]
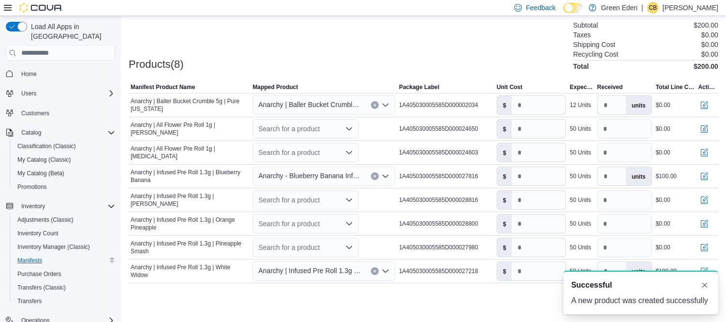
click at [480, 53] on div "Products(8) Subtotal $200.00 Taxes $0.00 Shipping Cost $0.00 Recycling Cost $0.…" at bounding box center [424, 44] width 590 height 51
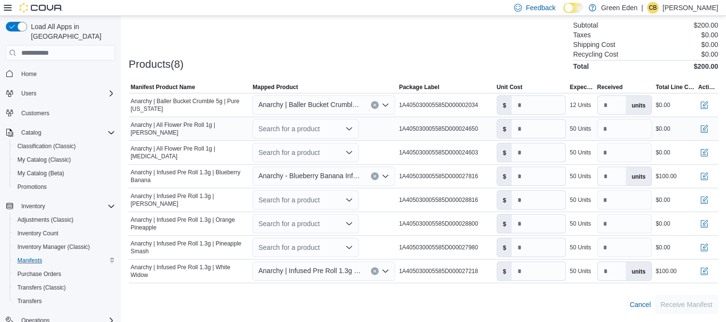
click at [312, 124] on div "Search for a product" at bounding box center [306, 128] width 106 height 19
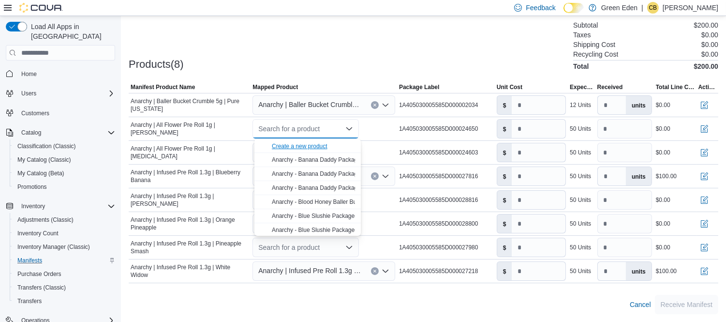
click at [319, 142] on div "Create a new product" at bounding box center [300, 146] width 56 height 8
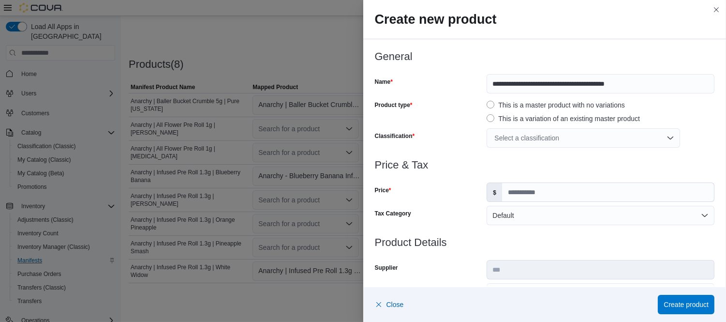
click at [599, 140] on div "Select a classification" at bounding box center [584, 137] width 194 height 19
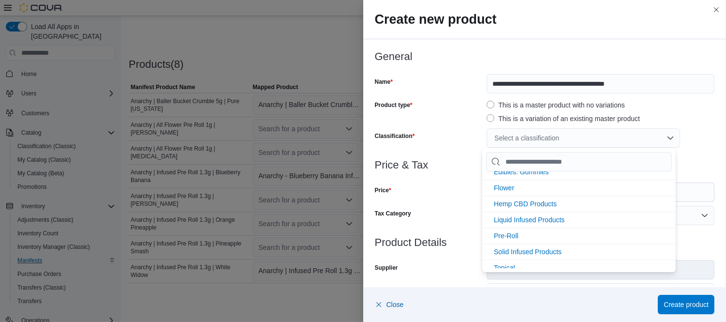
scroll to position [75, 0]
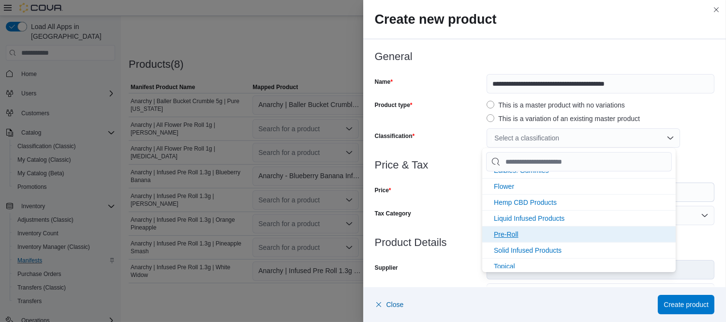
click at [512, 233] on span "Pre-Roll" at bounding box center [506, 234] width 25 height 8
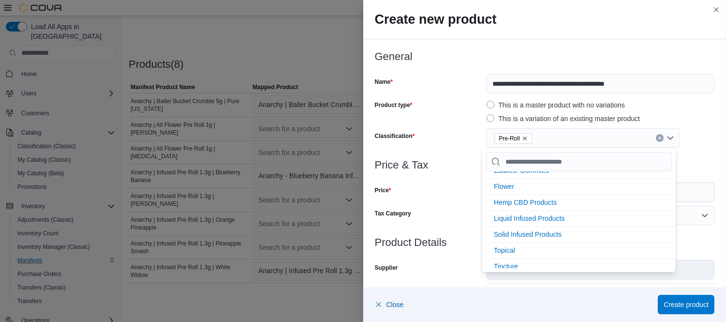
click at [448, 134] on div "Classification" at bounding box center [429, 137] width 108 height 19
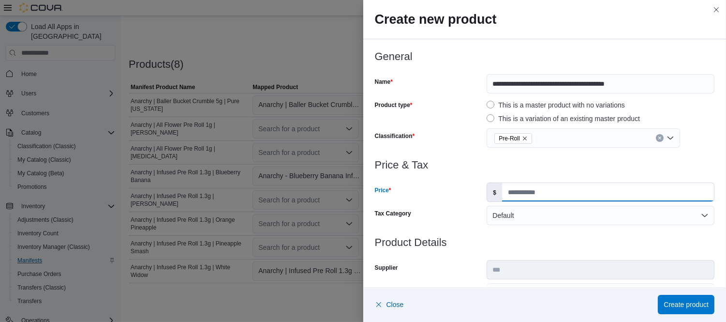
click at [526, 192] on input "Price" at bounding box center [608, 192] width 212 height 18
type input "****"
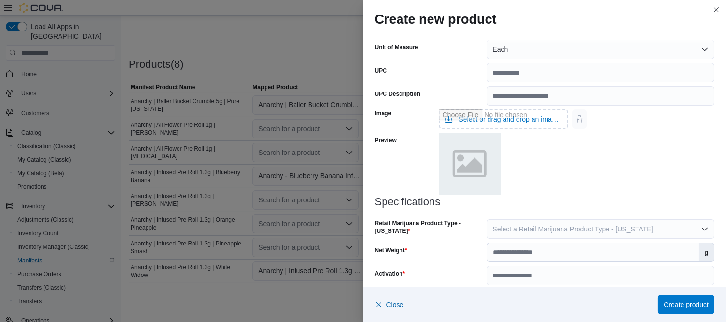
scroll to position [416, 0]
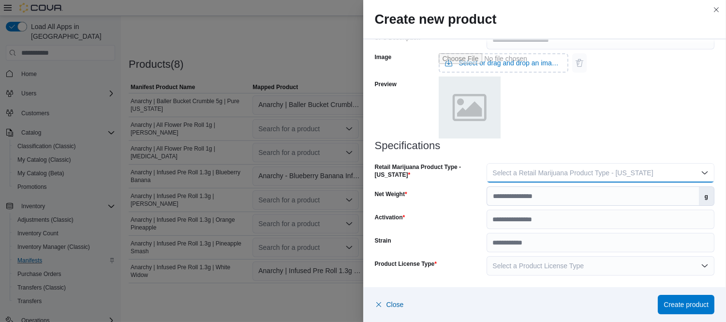
click at [598, 175] on span "Select a Retail Marijuana Product Type - [US_STATE]" at bounding box center [573, 173] width 161 height 8
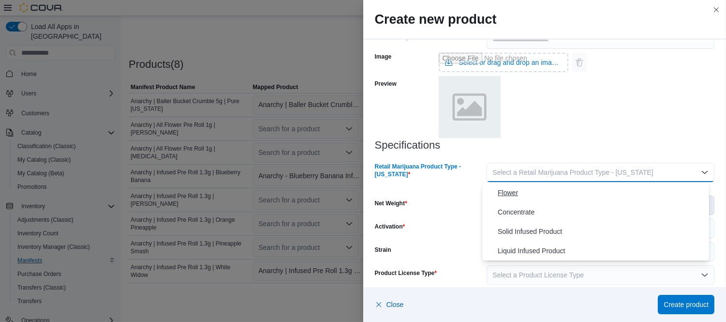
click at [509, 190] on span "Flower" at bounding box center [602, 193] width 208 height 12
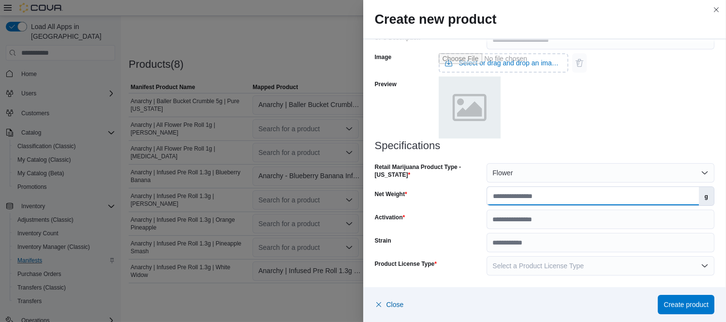
click at [515, 196] on input "Net Weight" at bounding box center [592, 196] width 211 height 18
type input "*"
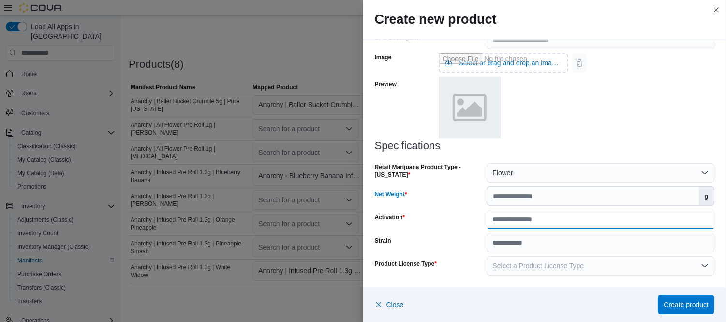
click at [523, 220] on input "Activation" at bounding box center [601, 219] width 228 height 19
type input "*********"
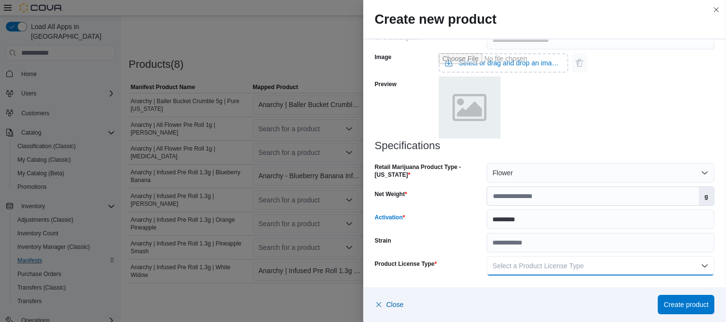
click at [558, 266] on span "Select a Product License Type" at bounding box center [538, 266] width 91 height 8
click at [521, 205] on span "Recreational" at bounding box center [602, 208] width 208 height 12
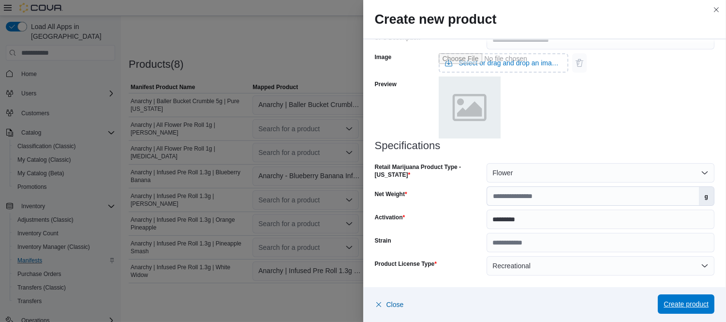
click at [685, 299] on span "Create product" at bounding box center [686, 303] width 45 height 19
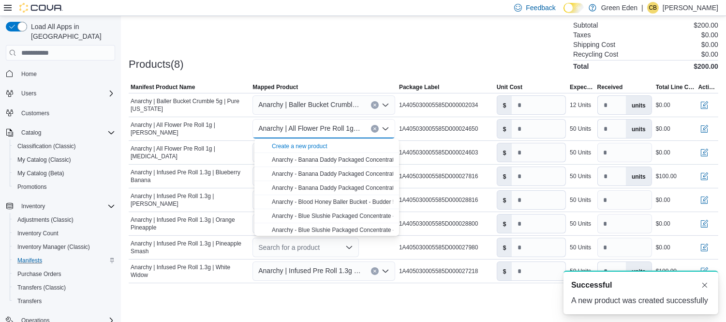
scroll to position [0, 0]
click at [533, 105] on input "number" at bounding box center [539, 105] width 54 height 18
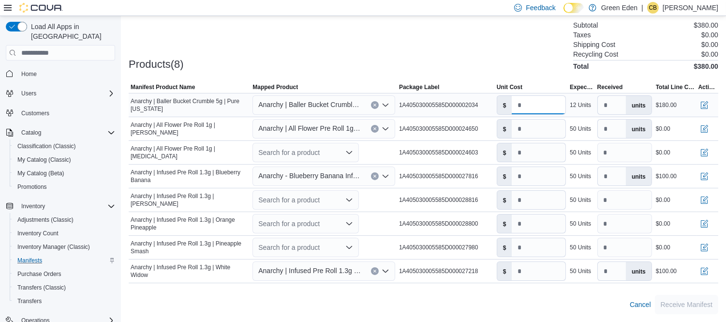
type input "**"
click at [584, 102] on div "12 Units" at bounding box center [580, 105] width 21 height 8
click at [534, 131] on input "number" at bounding box center [539, 129] width 54 height 18
type input "****"
click at [586, 131] on div "50 Units" at bounding box center [580, 129] width 21 height 8
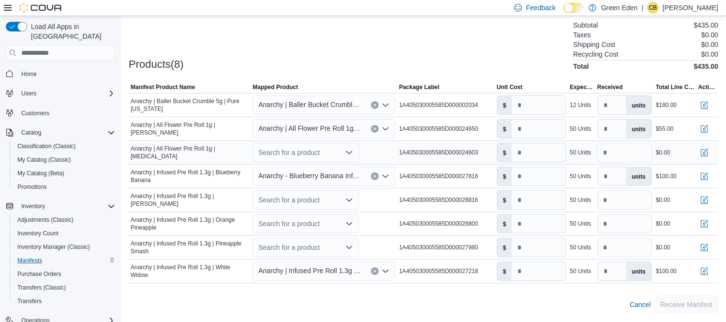
click at [320, 153] on div "Search for a product" at bounding box center [306, 152] width 106 height 19
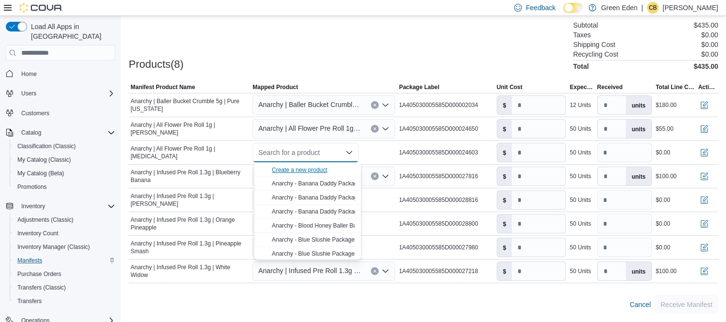
click at [325, 166] on div "Create a new product" at bounding box center [300, 170] width 56 height 8
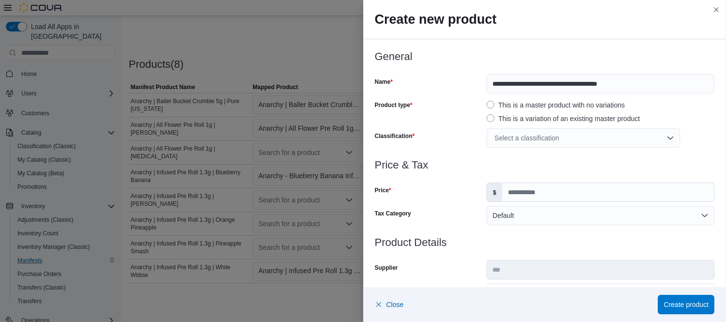
click at [516, 141] on div "Select a classification" at bounding box center [584, 137] width 194 height 19
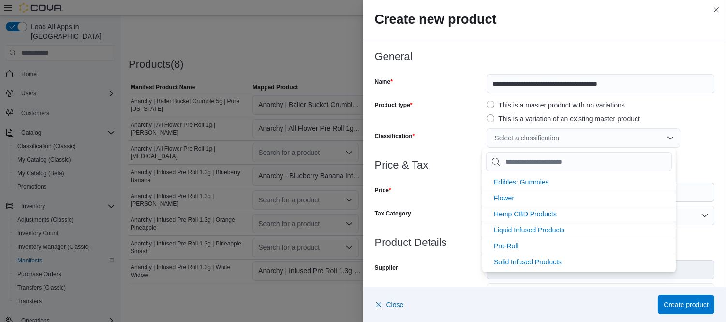
scroll to position [82, 0]
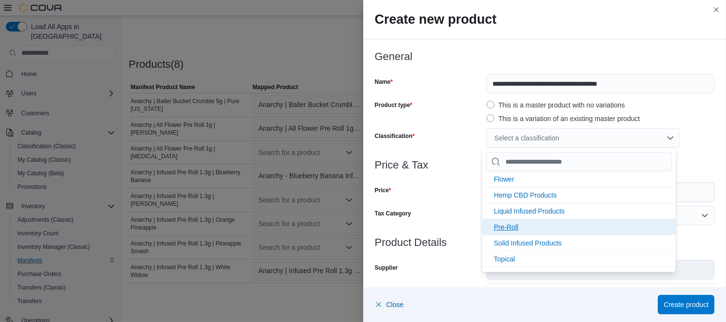
click at [507, 225] on span "Pre-Roll" at bounding box center [506, 227] width 25 height 8
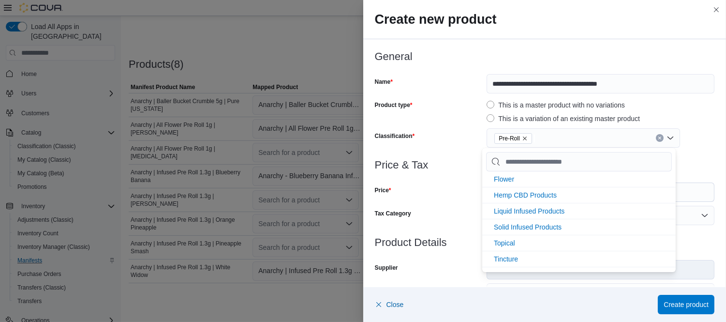
click at [457, 113] on div "Product type" at bounding box center [429, 110] width 108 height 27
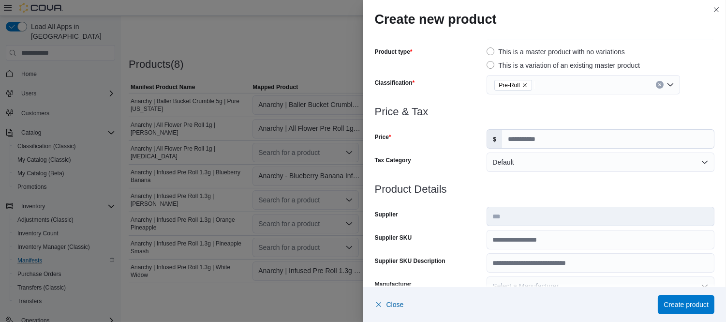
scroll to position [56, 0]
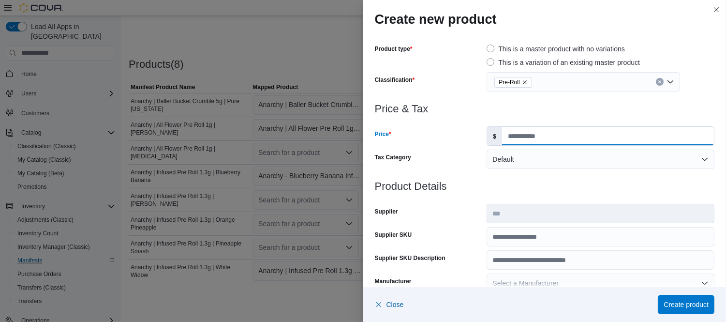
click at [598, 138] on input "Price" at bounding box center [608, 136] width 212 height 18
type input "****"
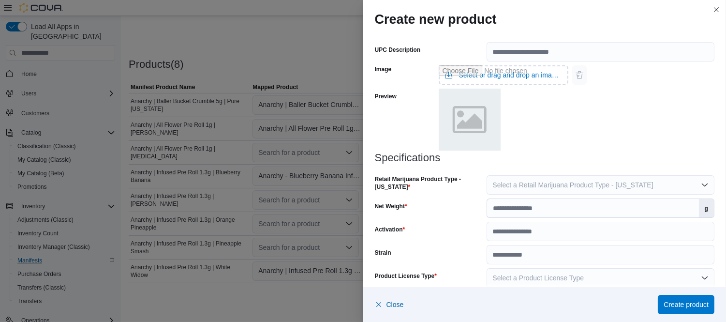
scroll to position [416, 0]
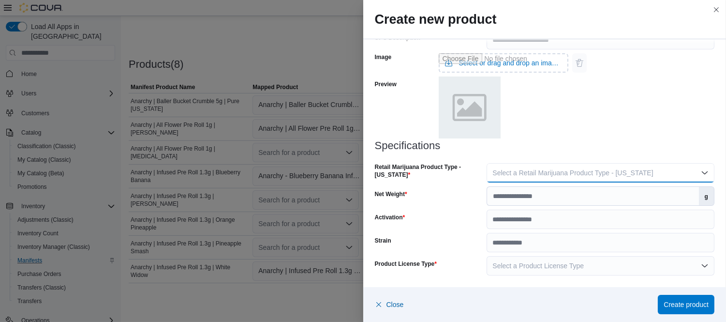
click at [563, 170] on span "Select a Retail Marijuana Product Type - [US_STATE]" at bounding box center [573, 173] width 161 height 8
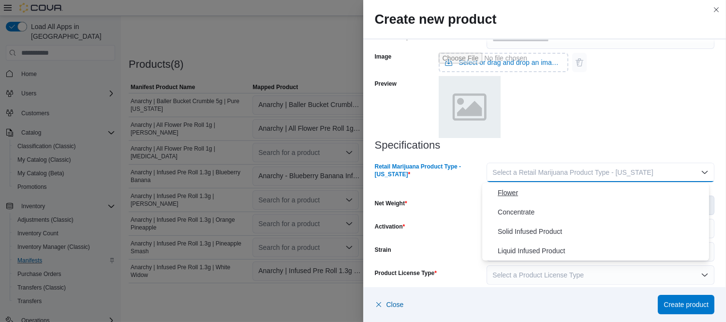
click at [509, 190] on span "Flower" at bounding box center [602, 193] width 208 height 12
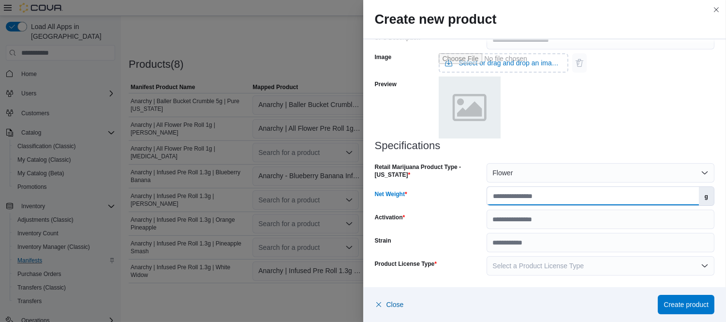
click at [503, 195] on input "Net Weight" at bounding box center [592, 196] width 211 height 18
type input "*"
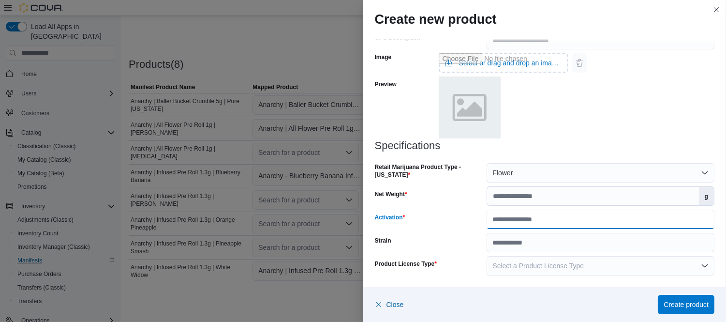
click at [519, 223] on input "Activation" at bounding box center [601, 219] width 228 height 19
type input "*********"
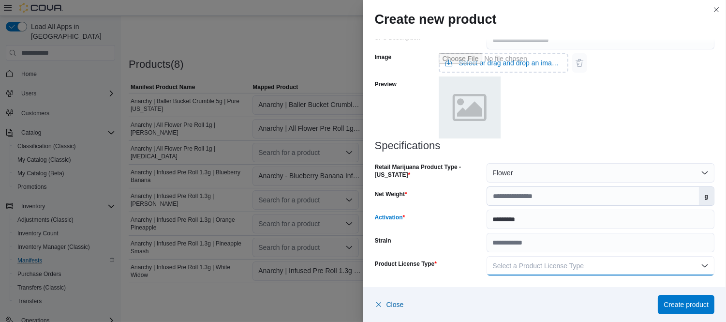
click at [551, 265] on span "Select a Product License Type" at bounding box center [538, 266] width 91 height 8
click at [520, 204] on span "Recreational" at bounding box center [602, 208] width 208 height 12
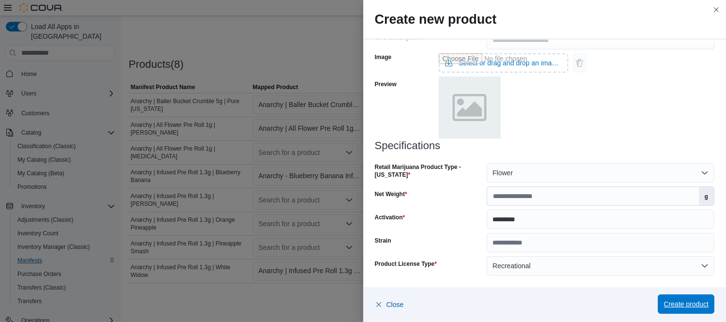
click at [685, 303] on span "Create product" at bounding box center [686, 304] width 45 height 10
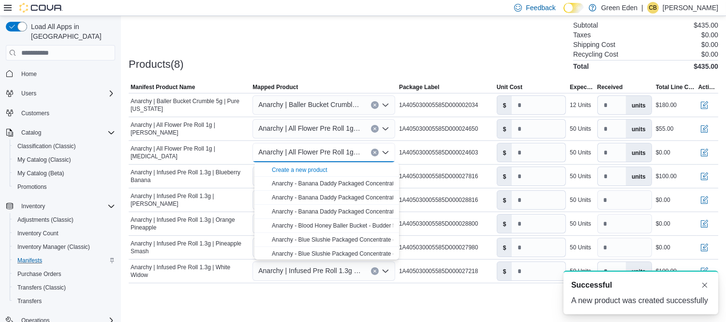
scroll to position [0, 0]
click at [534, 153] on input "number" at bounding box center [539, 152] width 54 height 18
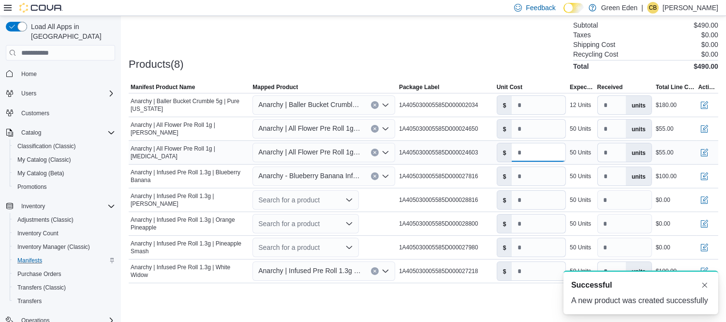
type input "****"
click at [590, 153] on div "50 Units" at bounding box center [580, 153] width 21 height 8
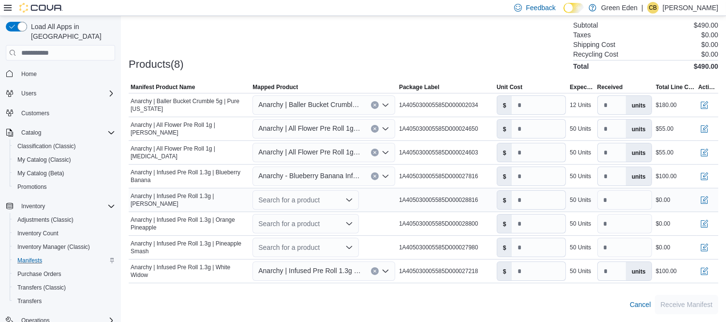
click at [328, 196] on div "Search for a product" at bounding box center [306, 199] width 106 height 19
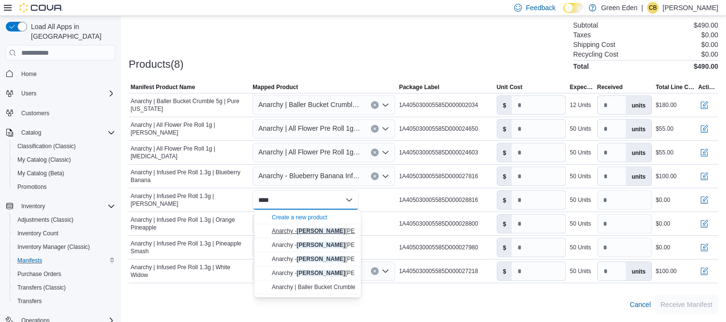
type input "****"
click at [340, 227] on span "Anarchy - [PERSON_NAME] [PERSON_NAME] Infused Pre-Roll 1.3g" at bounding box center [360, 230] width 177 height 7
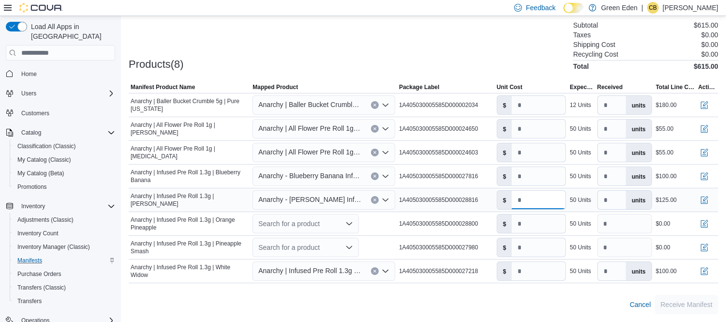
click at [535, 199] on input "***" at bounding box center [539, 200] width 54 height 18
type input "*"
click at [586, 198] on div "50 Units" at bounding box center [580, 200] width 21 height 8
click at [302, 221] on div "Search for a product" at bounding box center [306, 223] width 106 height 19
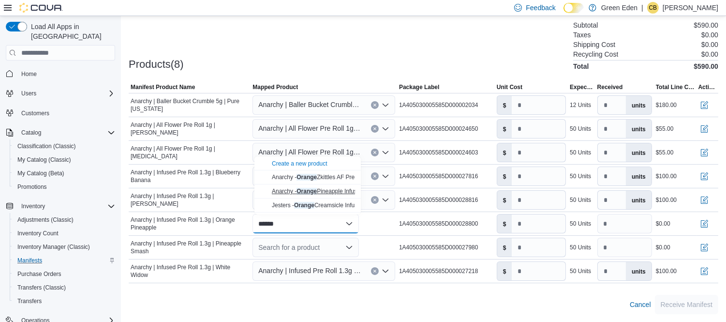
type input "******"
click at [316, 190] on mark "Orange" at bounding box center [307, 191] width 20 height 7
type input "*"
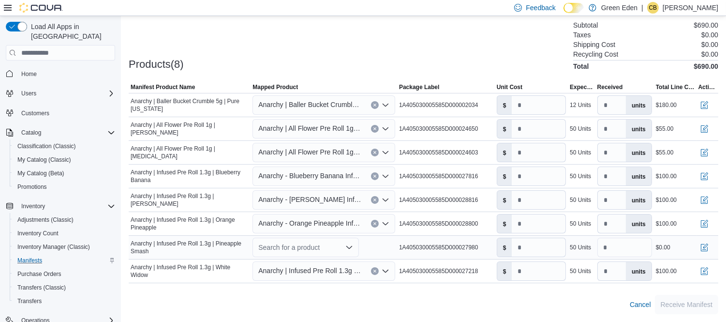
click at [302, 247] on div "Search for a product" at bounding box center [306, 247] width 106 height 19
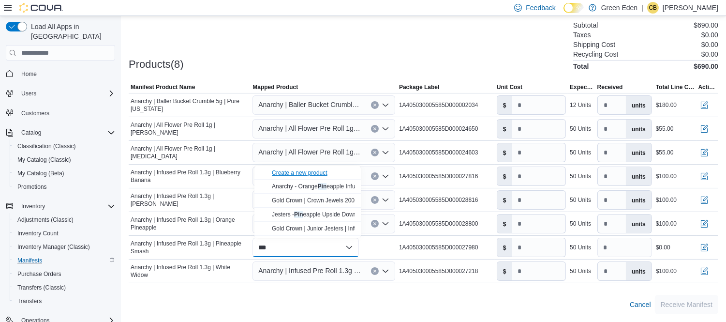
type input "***"
click at [306, 169] on div "Create a new product" at bounding box center [300, 173] width 56 height 8
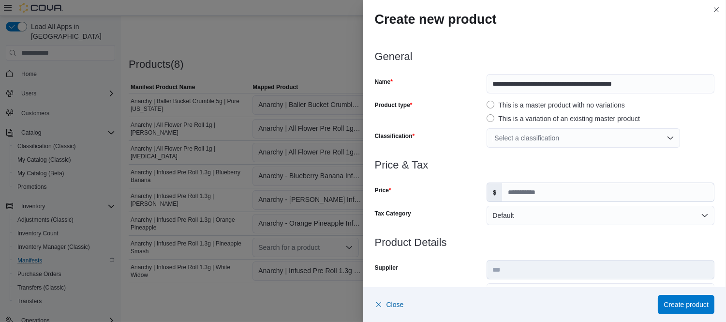
click at [536, 136] on div "Select a classification" at bounding box center [584, 137] width 194 height 19
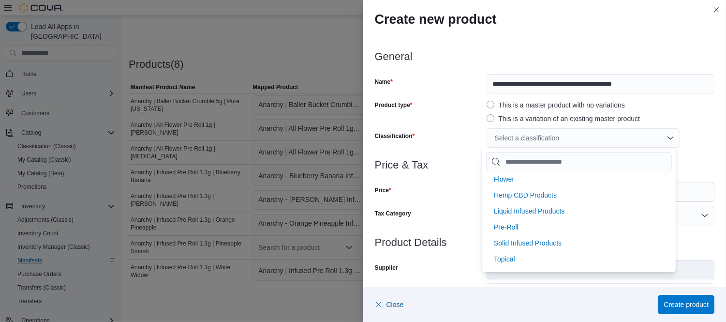
scroll to position [84, 0]
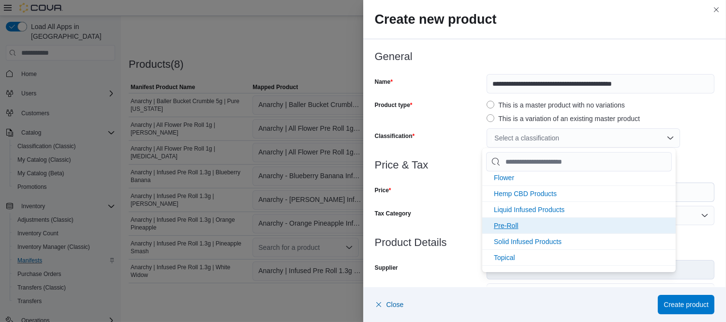
click at [553, 218] on li "Pre-Roll" at bounding box center [579, 225] width 194 height 16
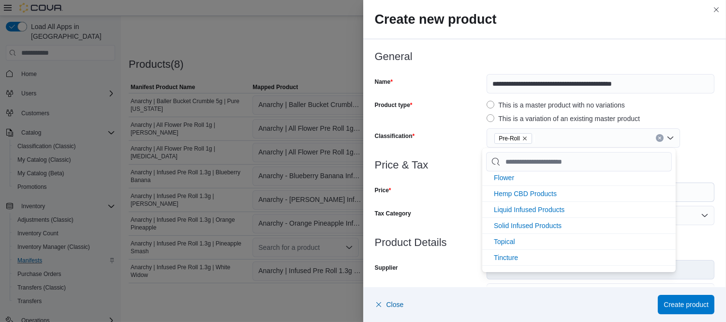
click at [451, 136] on div "Classification" at bounding box center [429, 137] width 108 height 19
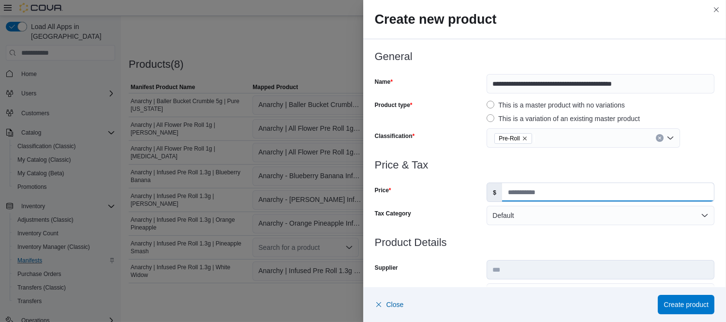
click at [521, 192] on input "Price" at bounding box center [608, 192] width 212 height 18
type input "****"
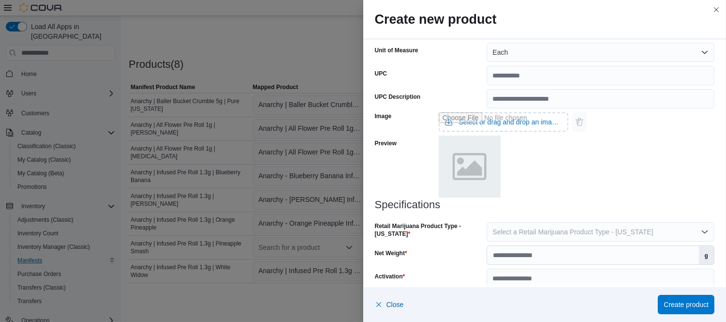
scroll to position [416, 0]
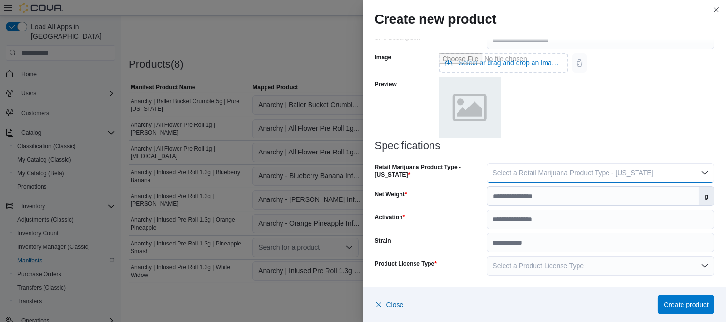
click at [600, 175] on span "Select a Retail Marijuana Product Type - [US_STATE]" at bounding box center [573, 173] width 161 height 8
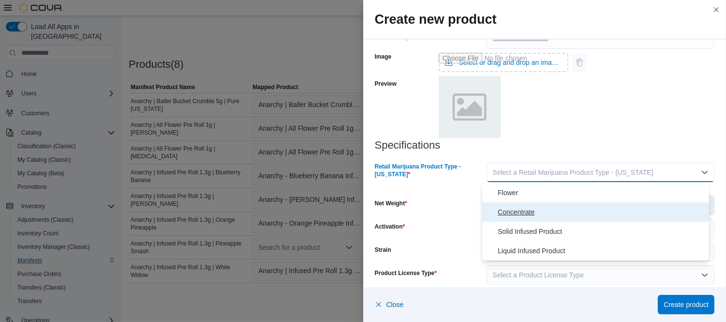
drag, startPoint x: 539, startPoint y: 204, endPoint x: 513, endPoint y: 210, distance: 25.8
click at [513, 210] on span "Concentrate" at bounding box center [602, 212] width 208 height 12
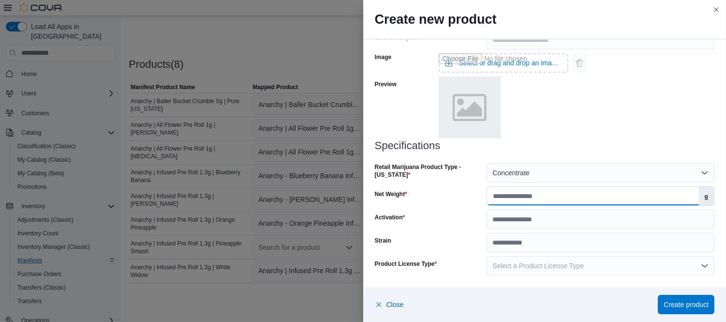
click at [509, 192] on input "Net Weight" at bounding box center [592, 196] width 211 height 18
type input "***"
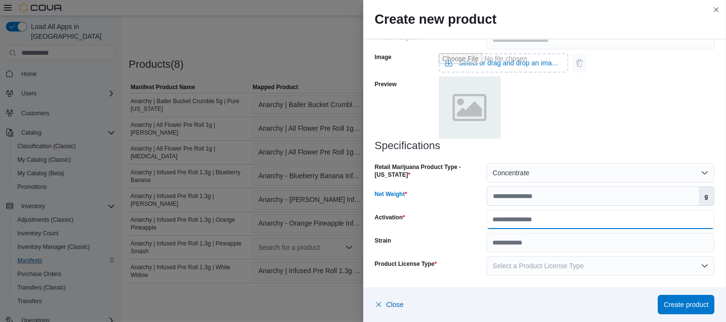
click at [520, 219] on input "Activation" at bounding box center [601, 219] width 228 height 19
type input "*********"
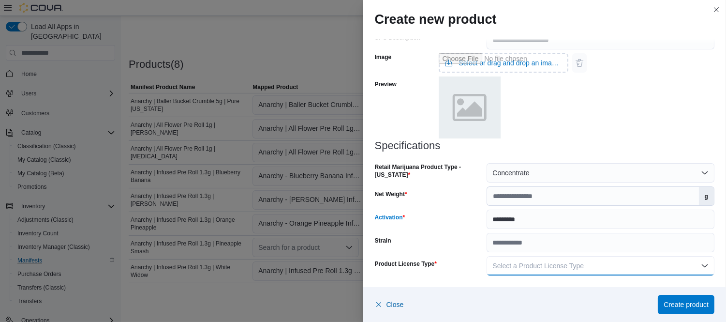
click at [555, 263] on span "Select a Product License Type" at bounding box center [538, 266] width 91 height 8
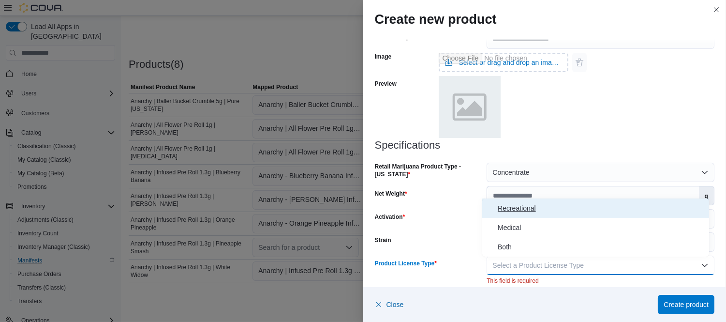
click at [527, 205] on span "Recreational" at bounding box center [602, 208] width 208 height 12
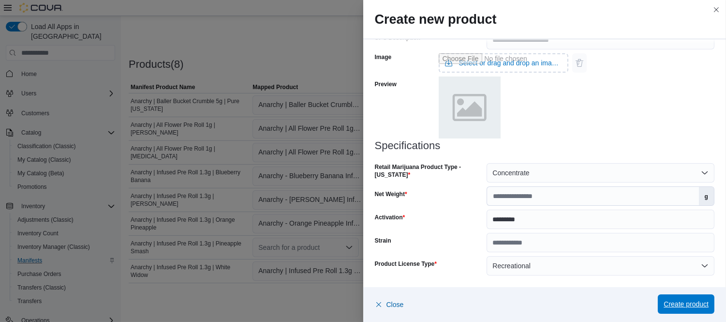
click at [682, 307] on span "Create product" at bounding box center [686, 304] width 45 height 10
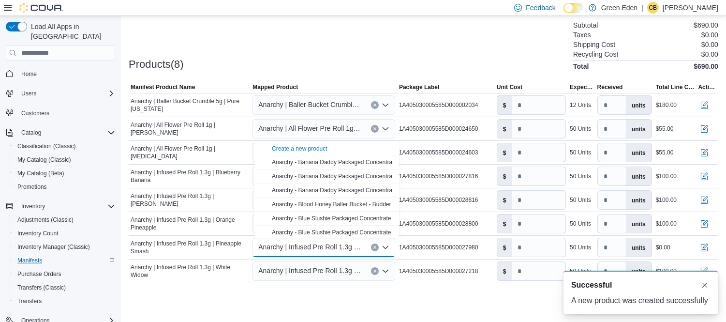
scroll to position [0, 0]
click at [529, 250] on input "number" at bounding box center [539, 247] width 54 height 18
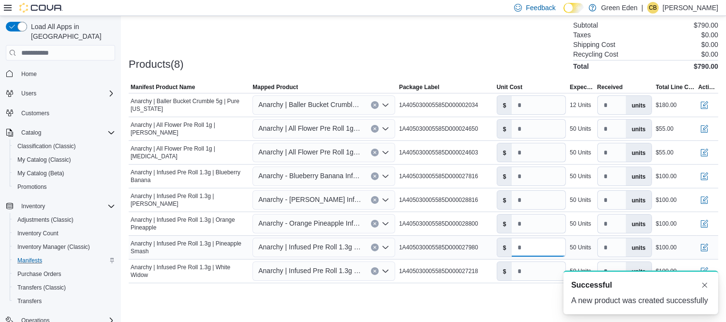
type input "*"
click at [589, 245] on div "50 Units" at bounding box center [580, 247] width 21 height 8
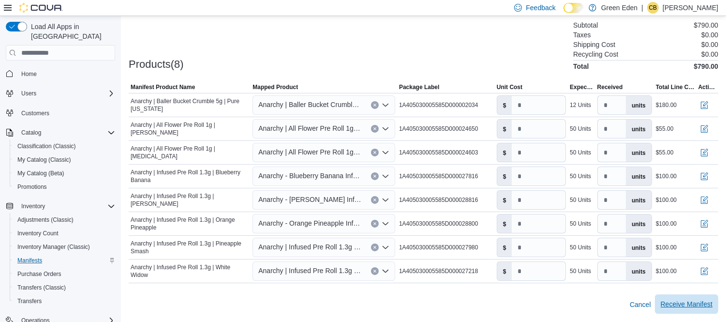
click at [698, 302] on span "Receive Manifest" at bounding box center [687, 304] width 52 height 10
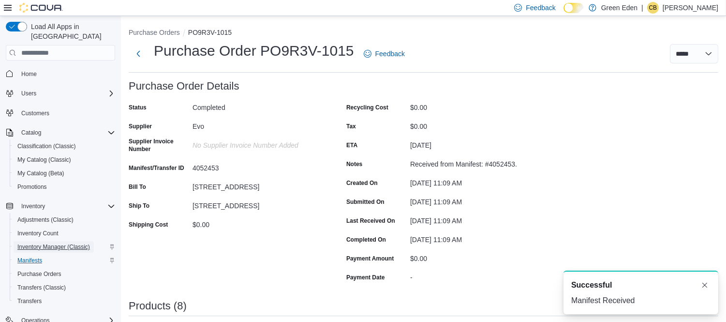
click at [63, 243] on span "Inventory Manager (Classic)" at bounding box center [53, 247] width 73 height 8
